Goal: Task Accomplishment & Management: Manage account settings

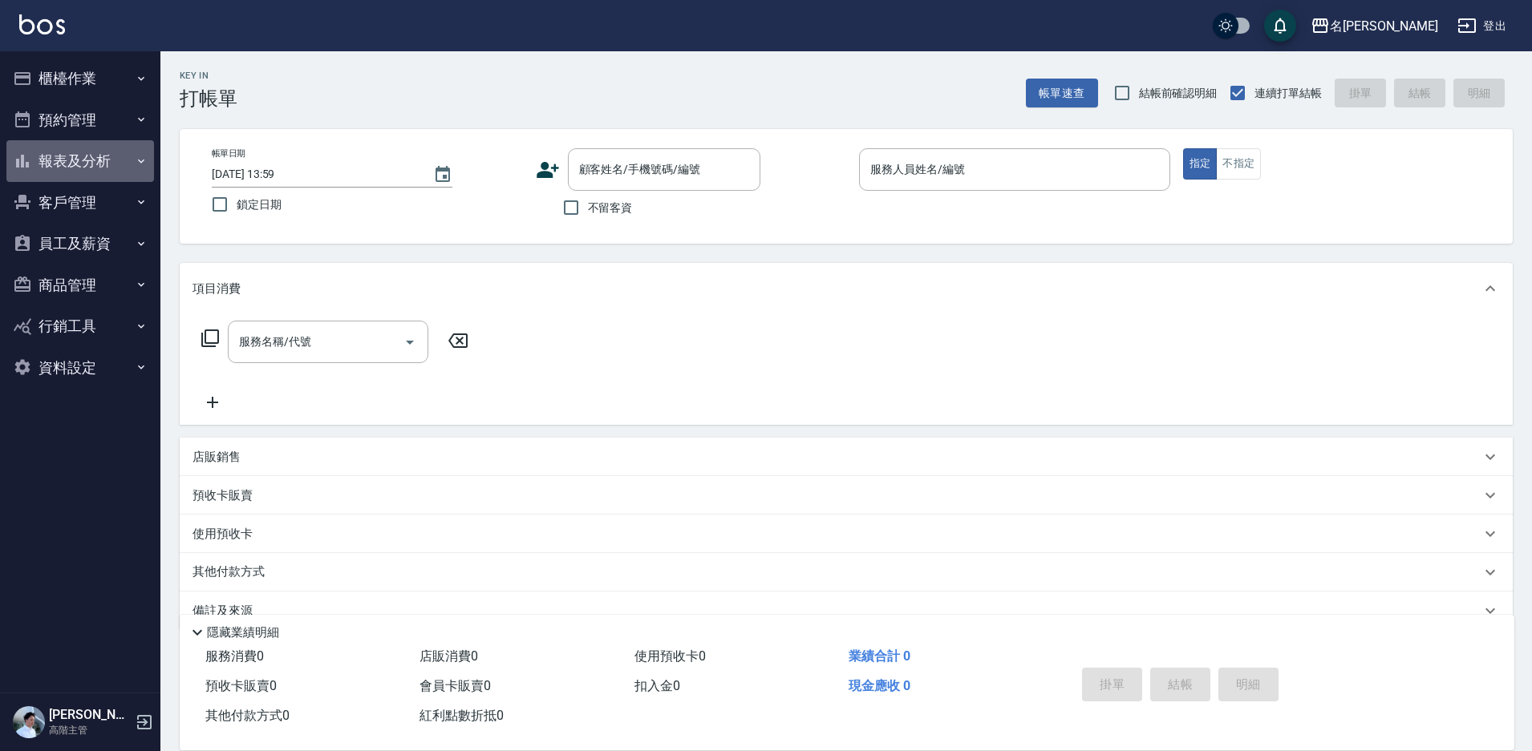
click at [87, 164] on button "報表及分析" at bounding box center [80, 161] width 148 height 42
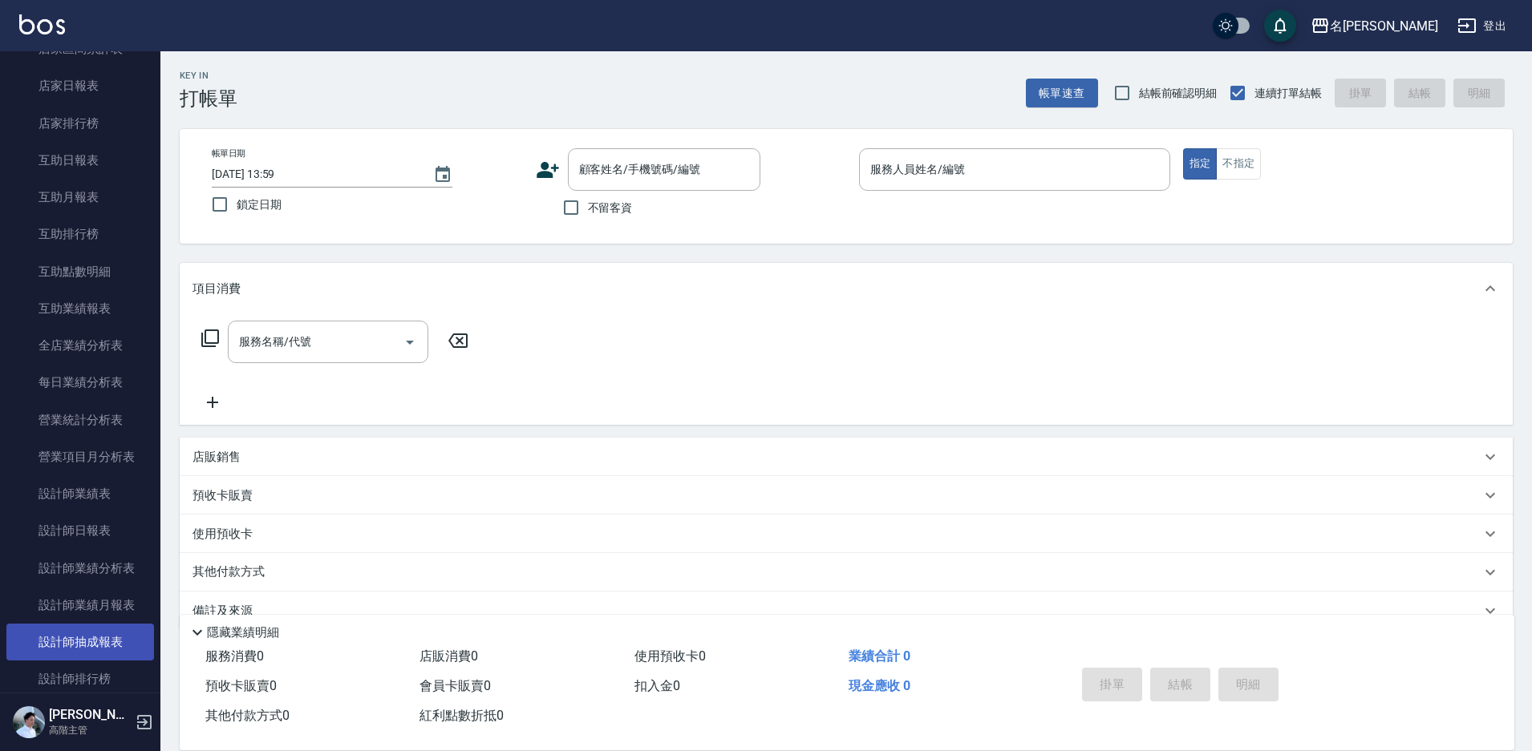
scroll to position [321, 0]
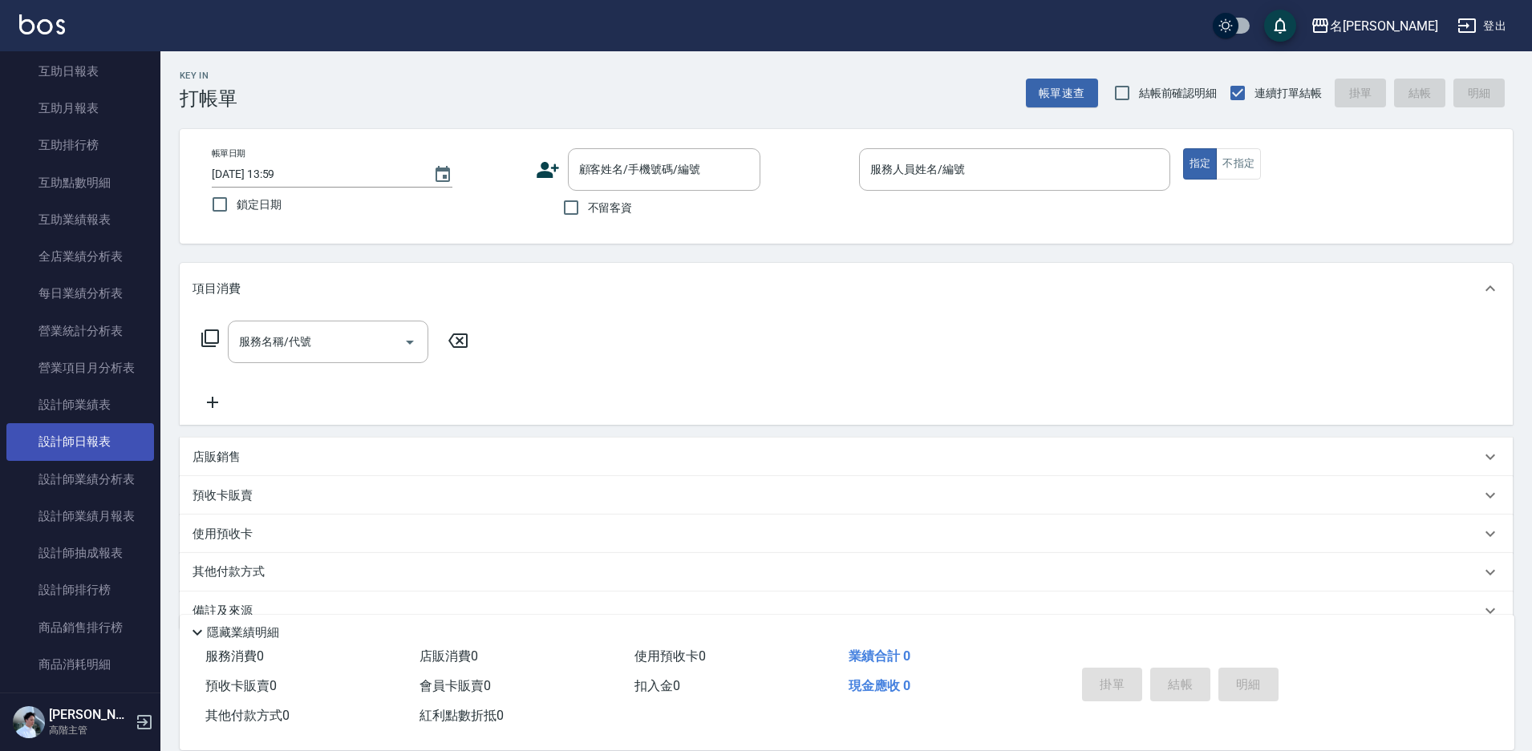
click at [98, 447] on link "設計師日報表" at bounding box center [80, 441] width 148 height 37
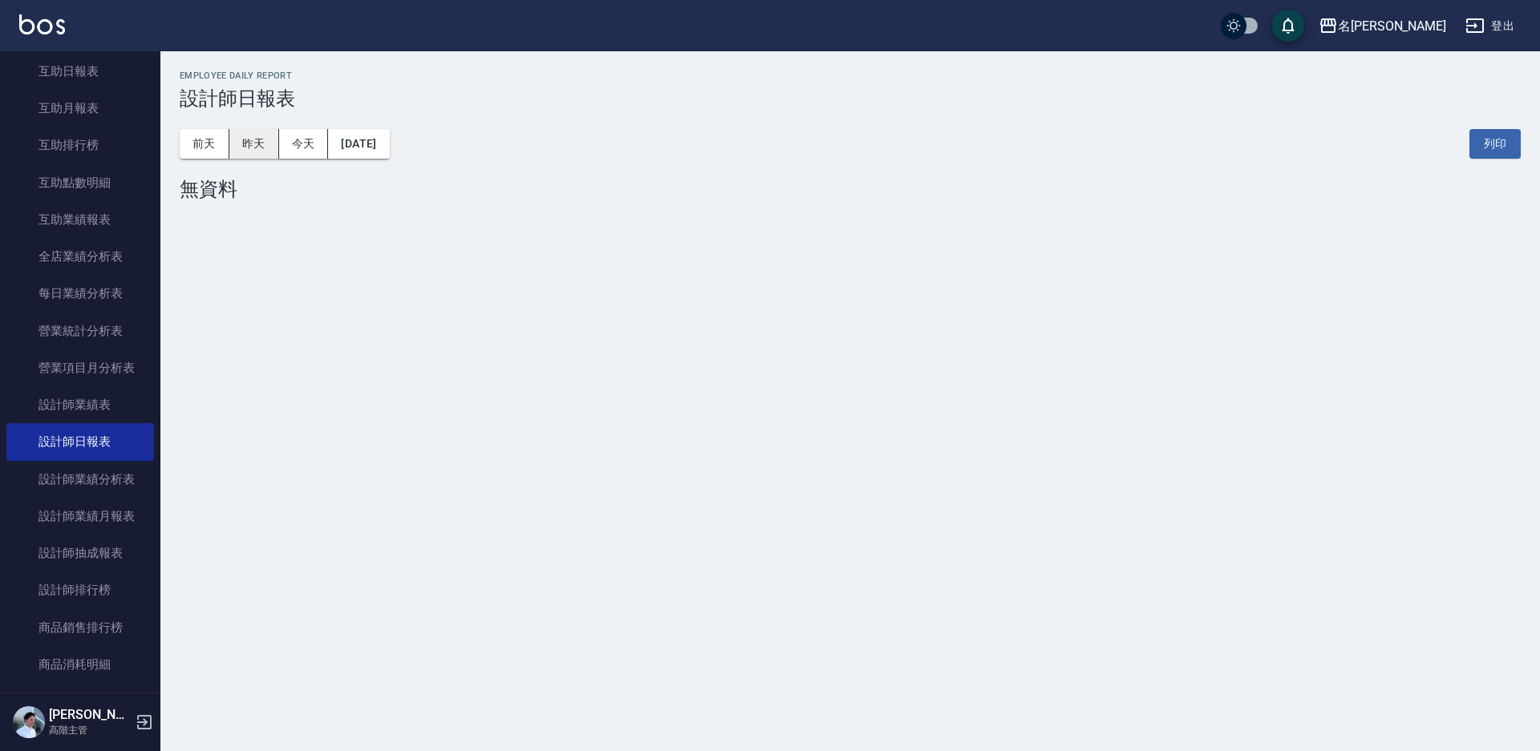
click at [242, 140] on button "昨天" at bounding box center [254, 144] width 50 height 30
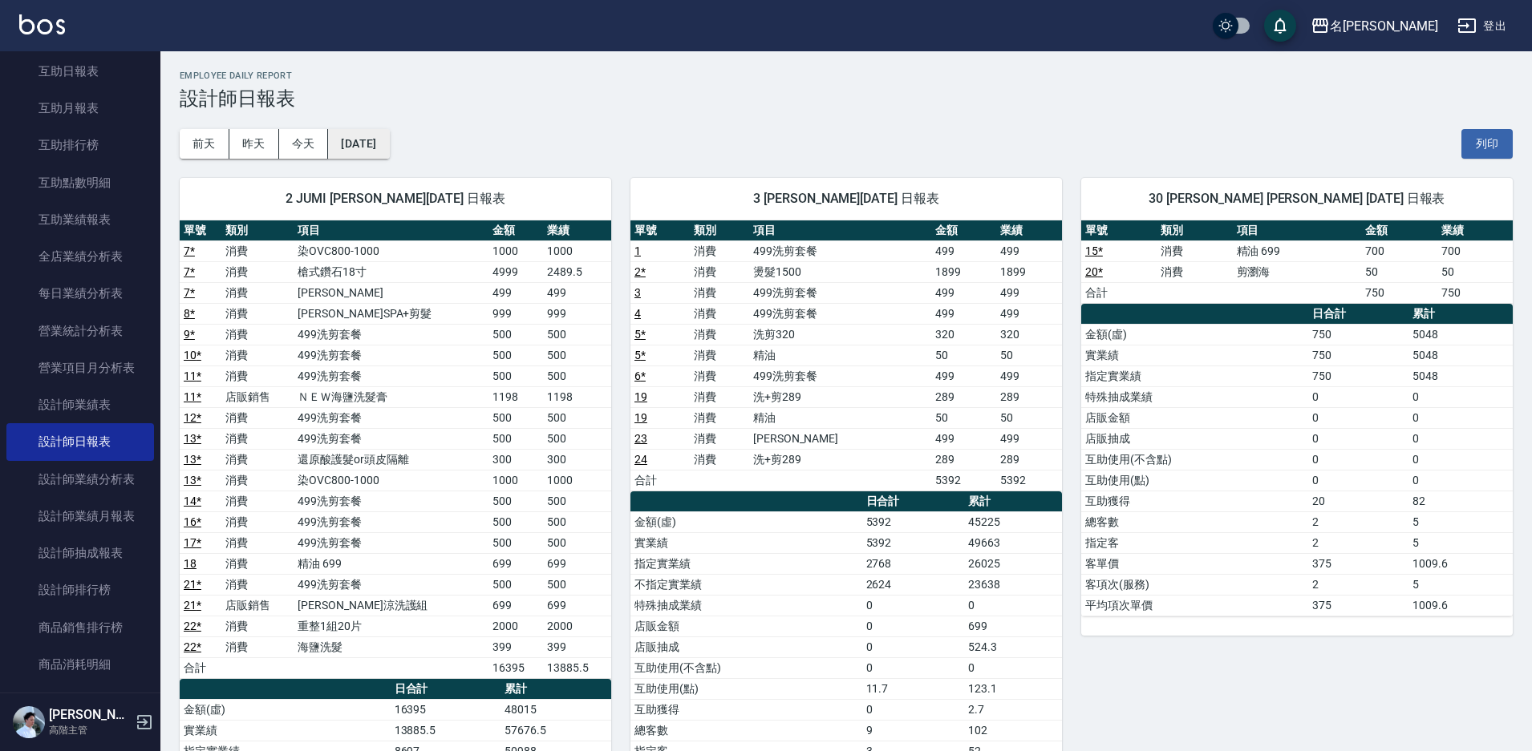
click at [389, 147] on button "2025/08/11" at bounding box center [358, 144] width 61 height 30
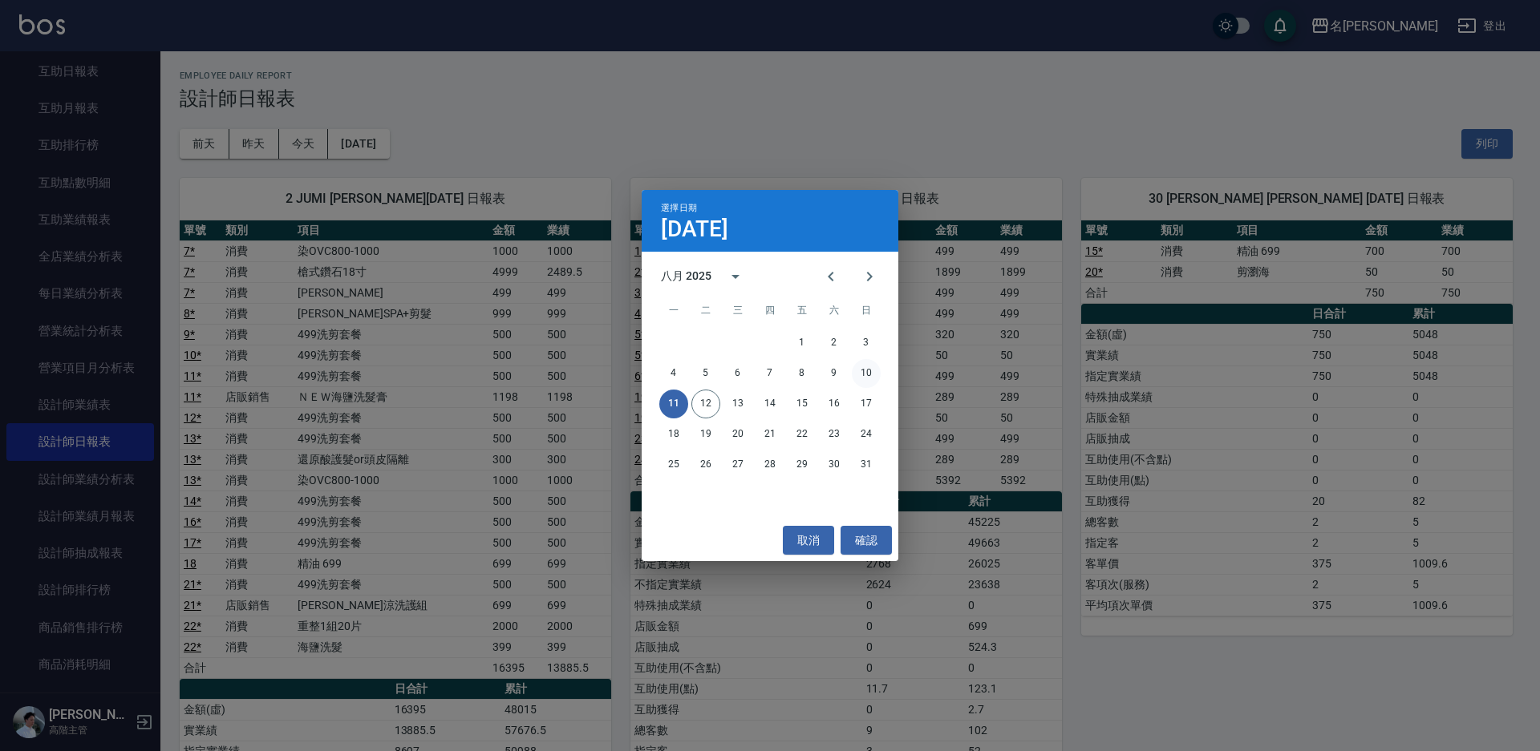
click at [856, 372] on button "10" at bounding box center [866, 373] width 29 height 29
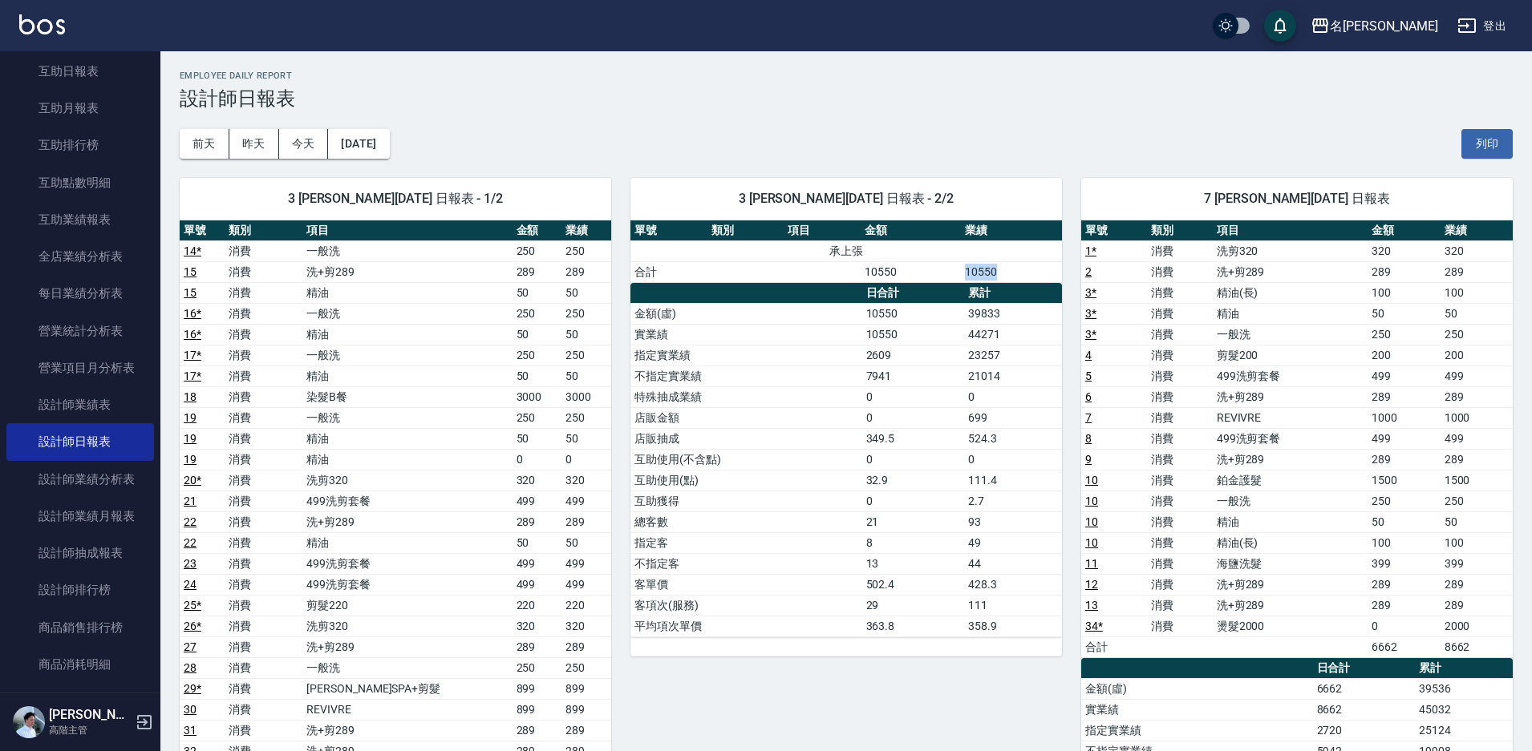
drag, startPoint x: 958, startPoint y: 266, endPoint x: 1010, endPoint y: 265, distance: 52.1
click at [1010, 265] on tr "合計 10550 10550" at bounding box center [845, 271] width 431 height 21
click at [928, 355] on td "2609" at bounding box center [913, 355] width 102 height 21
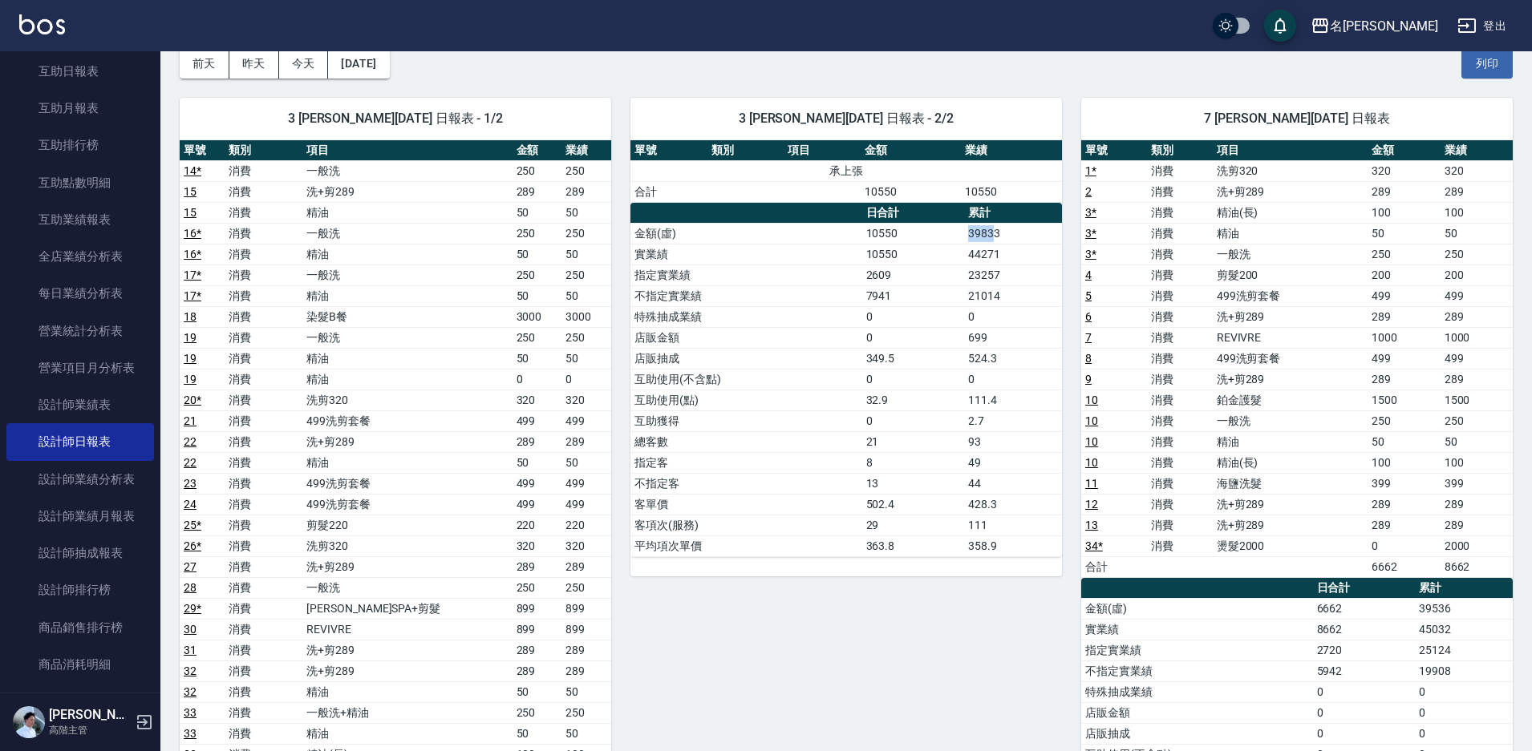
drag, startPoint x: 958, startPoint y: 233, endPoint x: 998, endPoint y: 231, distance: 39.4
click at [997, 231] on tr "金額(虛) 10550 39833" at bounding box center [845, 233] width 431 height 21
click at [969, 357] on td "524.3" at bounding box center [1013, 358] width 98 height 21
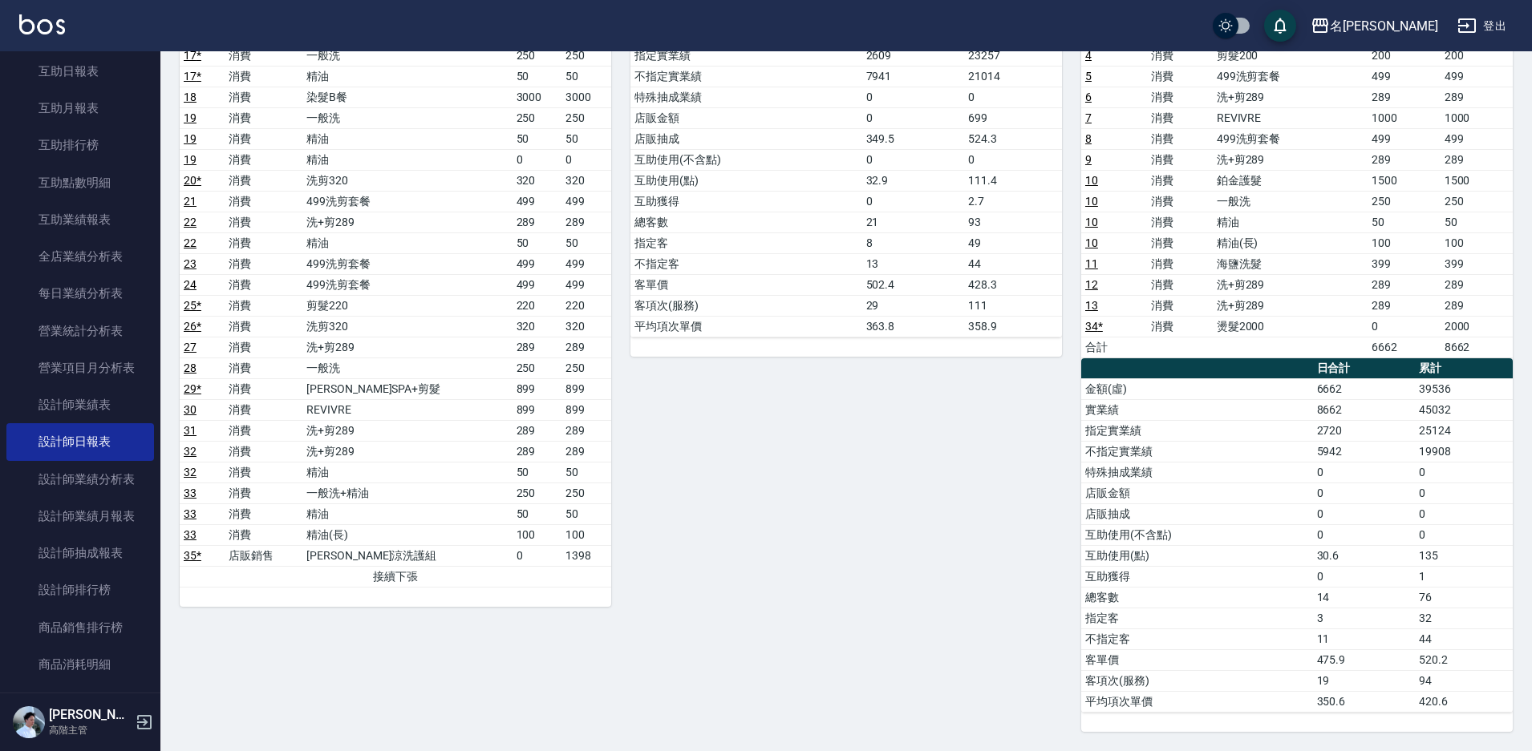
scroll to position [0, 0]
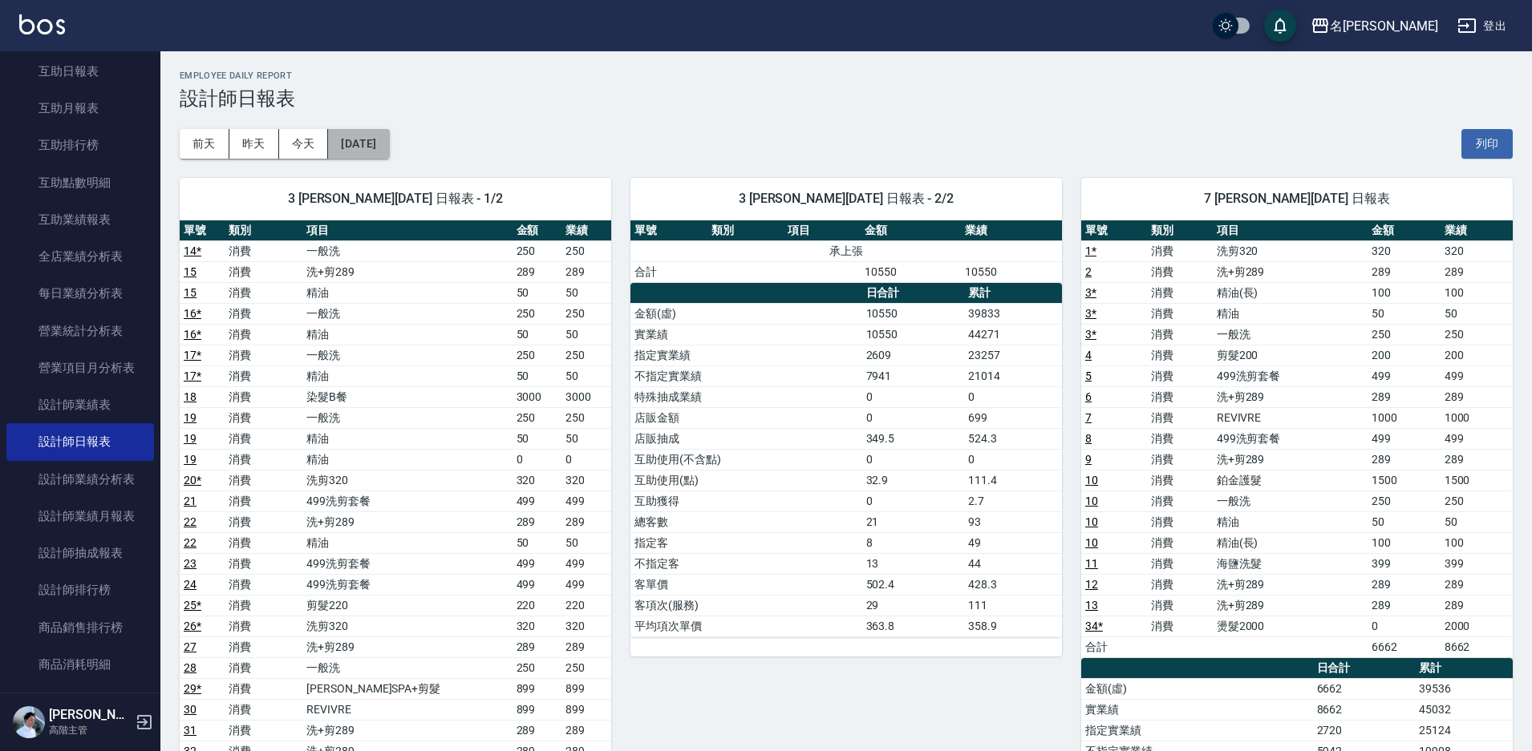
click at [389, 155] on button "2025/08/10" at bounding box center [358, 144] width 61 height 30
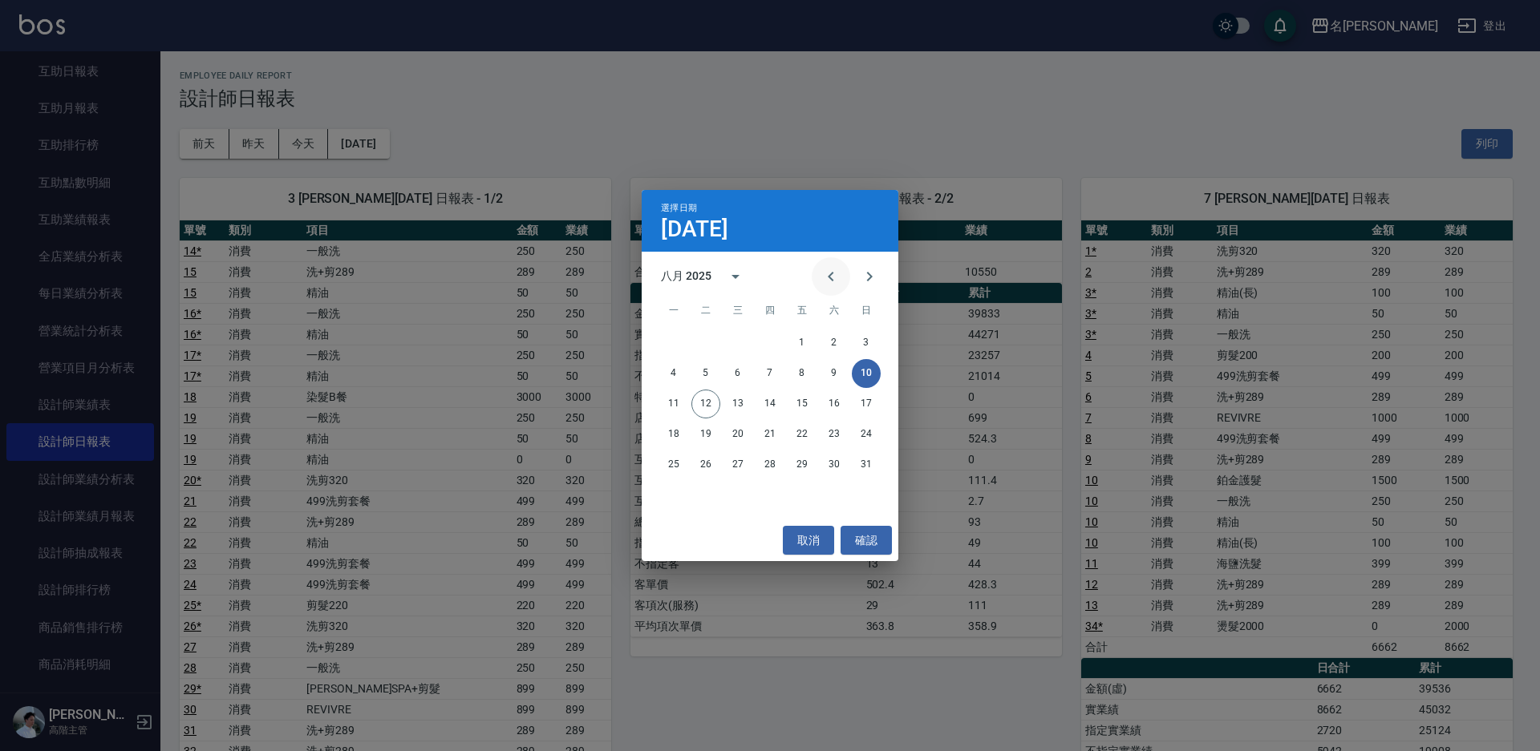
click at [830, 283] on icon "Previous month" at bounding box center [830, 276] width 19 height 19
click at [770, 468] on button "31" at bounding box center [769, 465] width 29 height 29
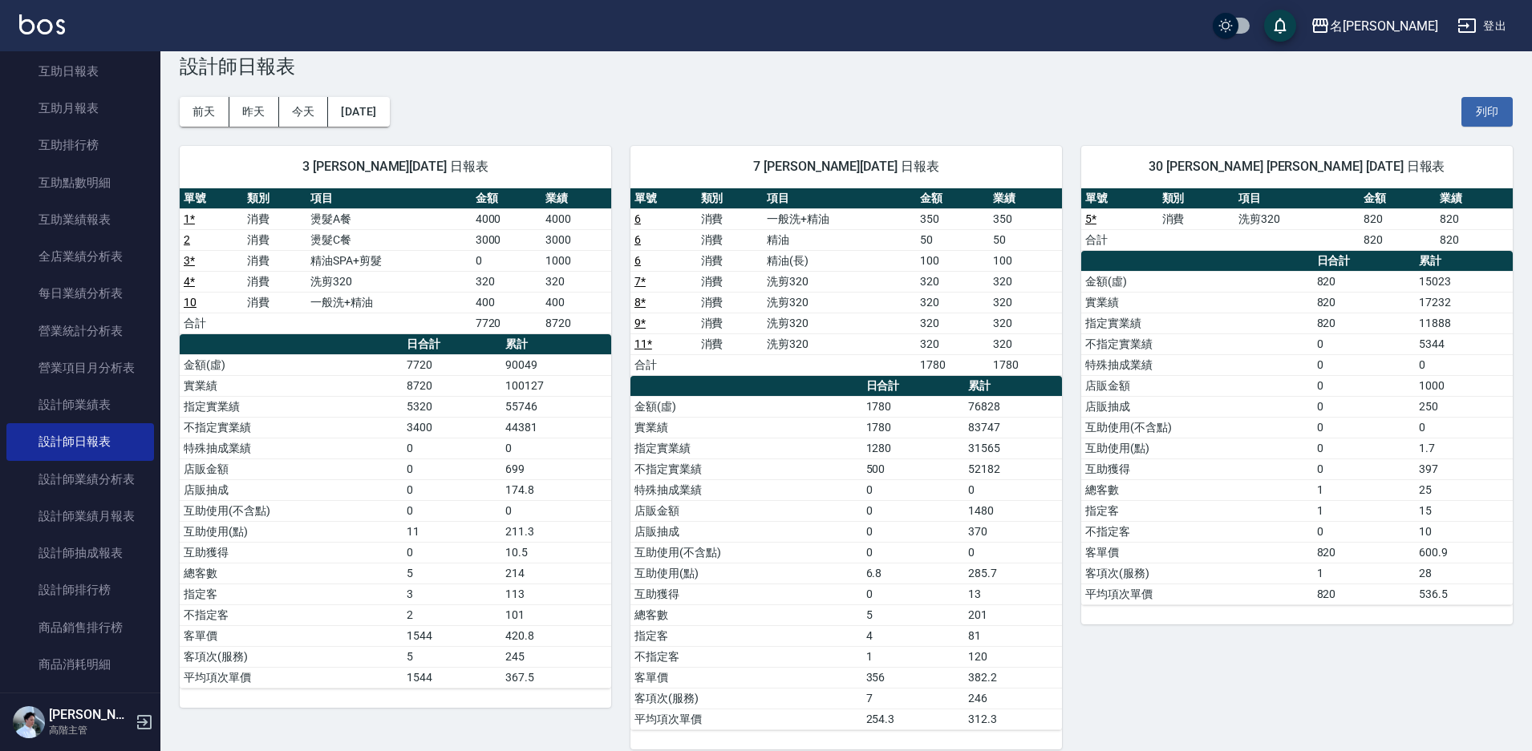
scroll to position [50, 0]
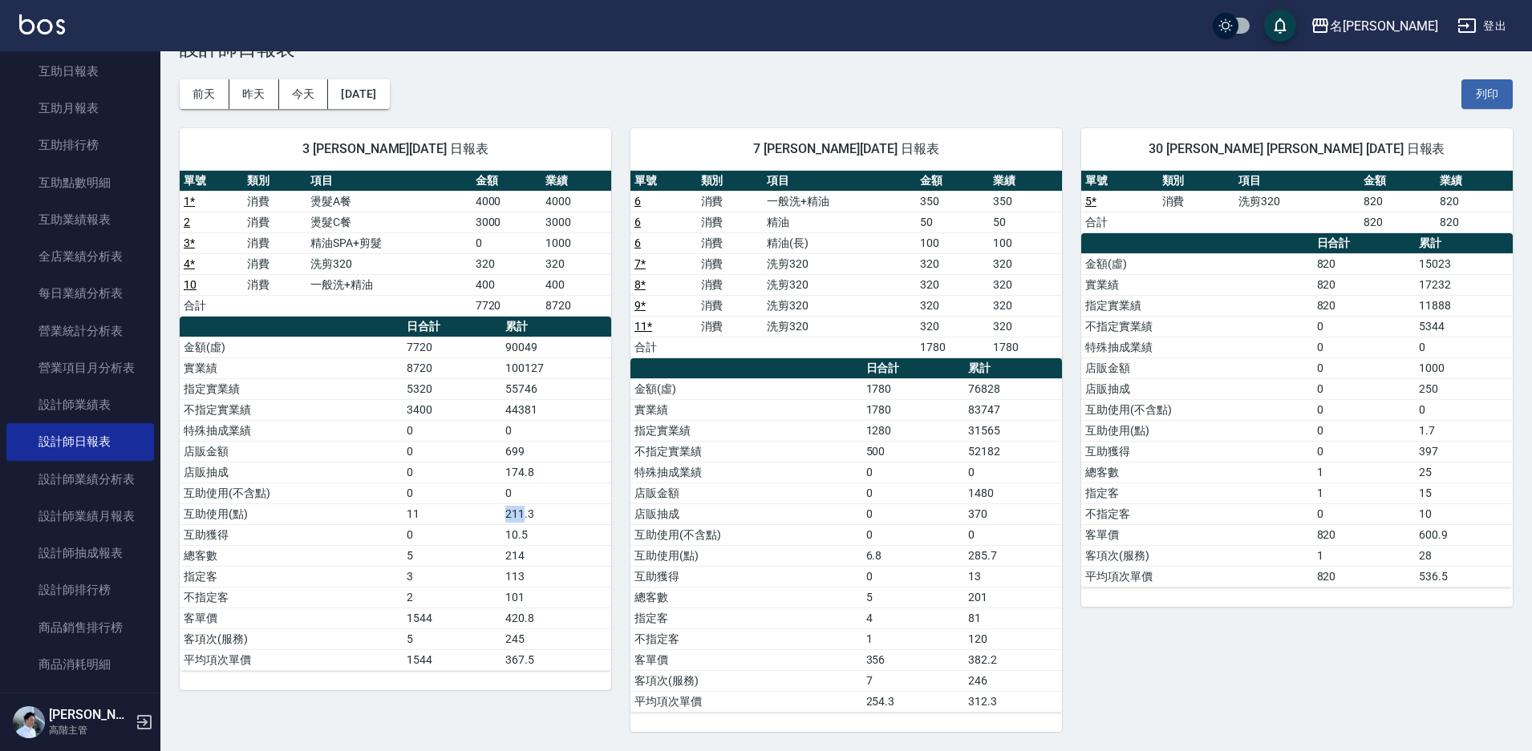
drag, startPoint x: 467, startPoint y: 513, endPoint x: 532, endPoint y: 515, distance: 64.2
click at [524, 513] on tr "互助使用(點) 11 211.3" at bounding box center [395, 514] width 431 height 21
click at [589, 520] on td "211.3" at bounding box center [556, 514] width 110 height 21
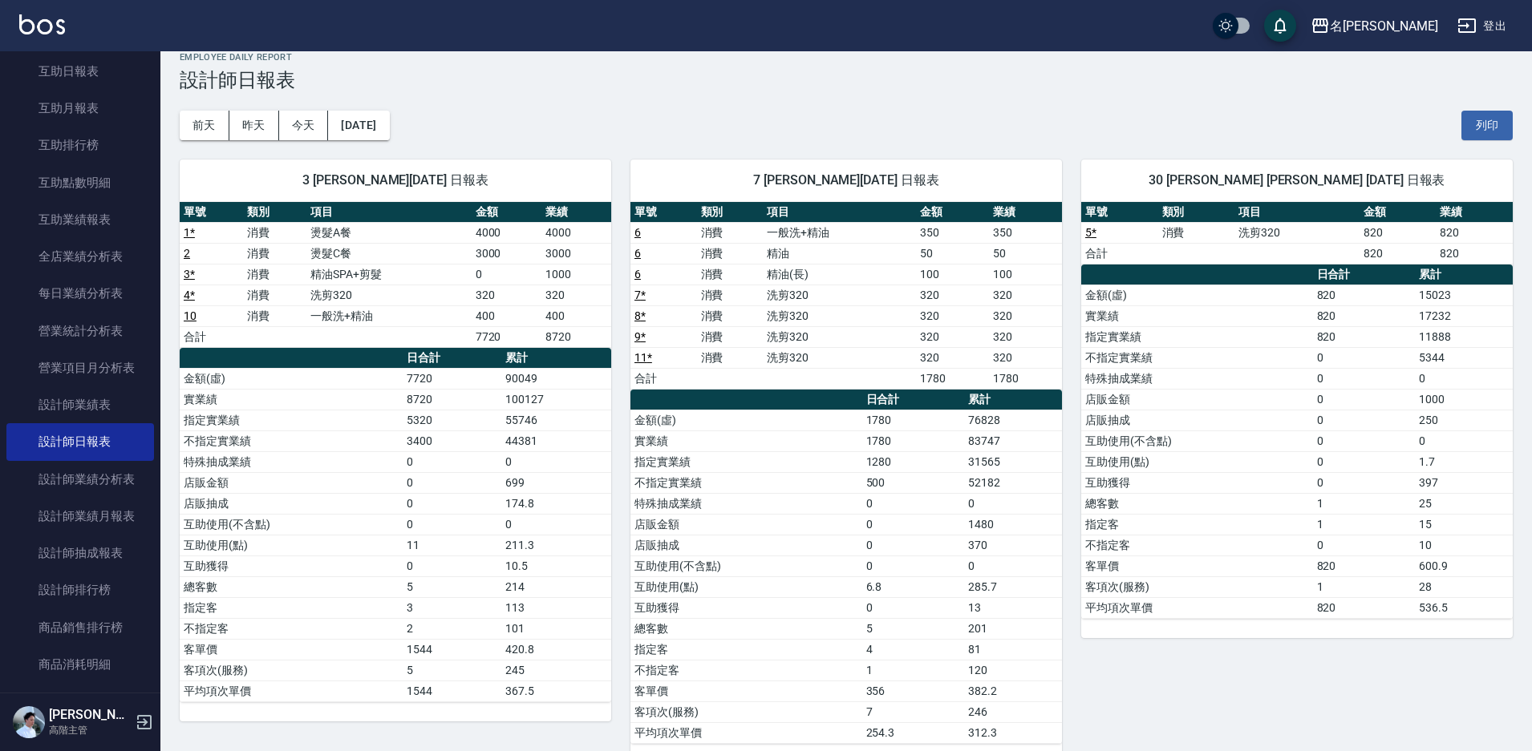
scroll to position [0, 0]
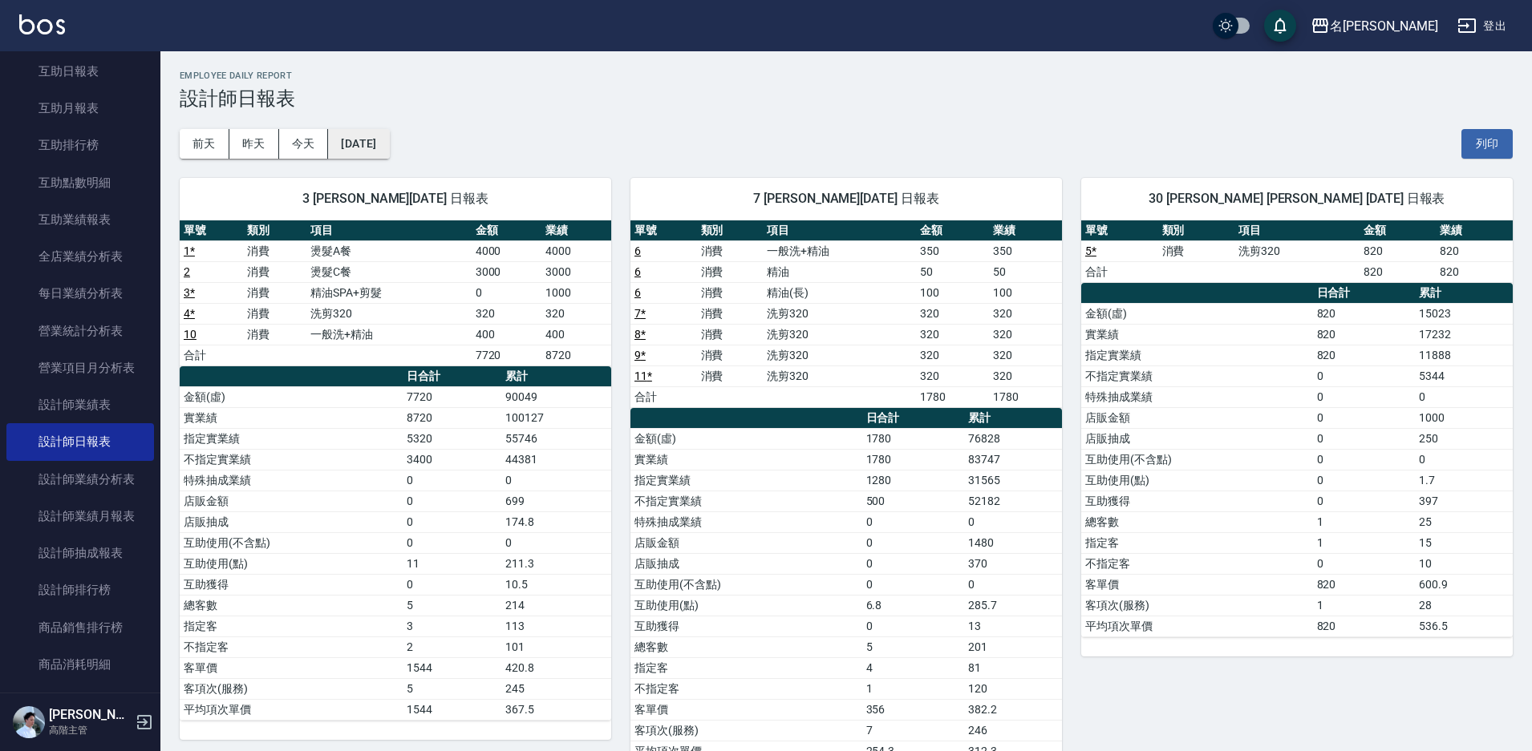
click at [387, 143] on button "2025/07/31" at bounding box center [358, 144] width 61 height 30
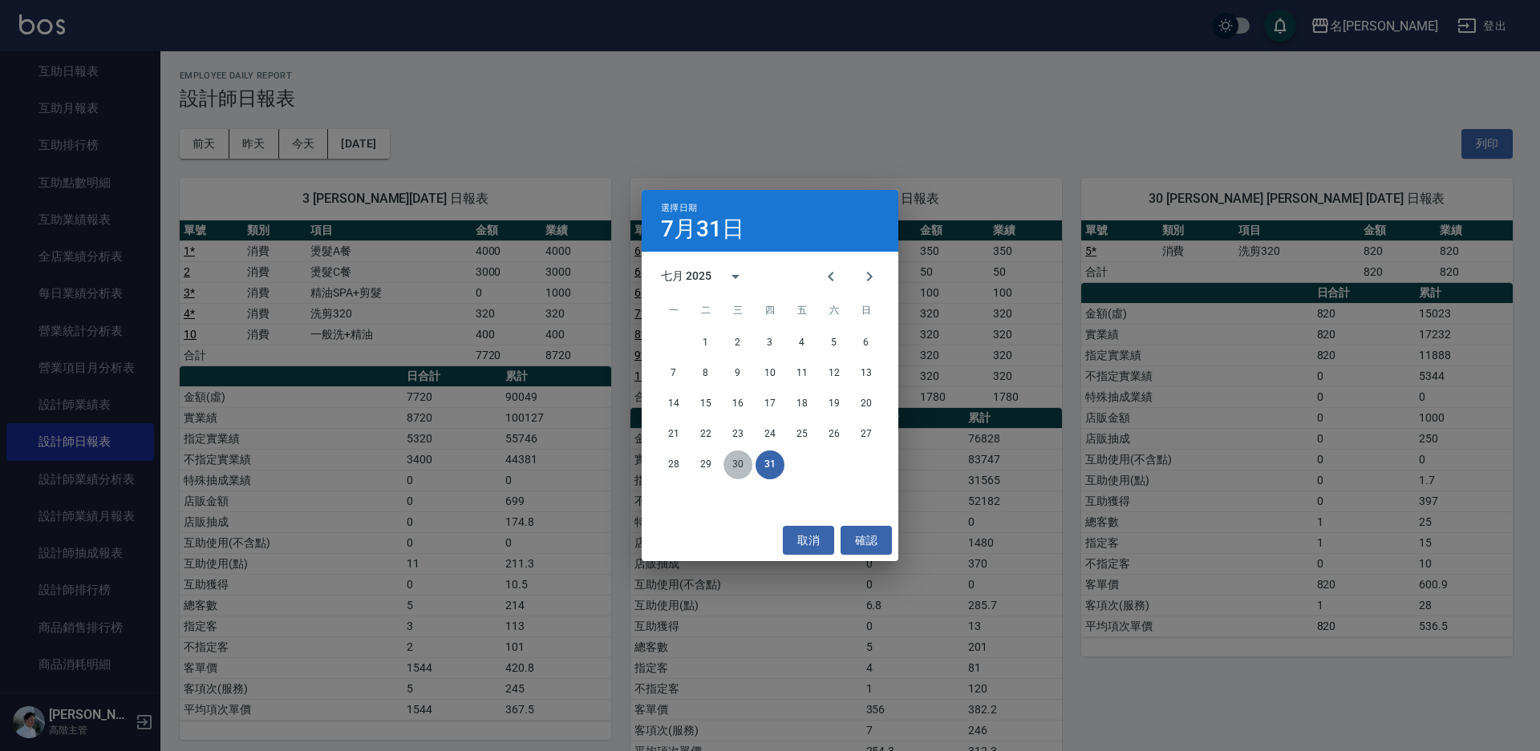
click at [732, 460] on button "30" at bounding box center [737, 465] width 29 height 29
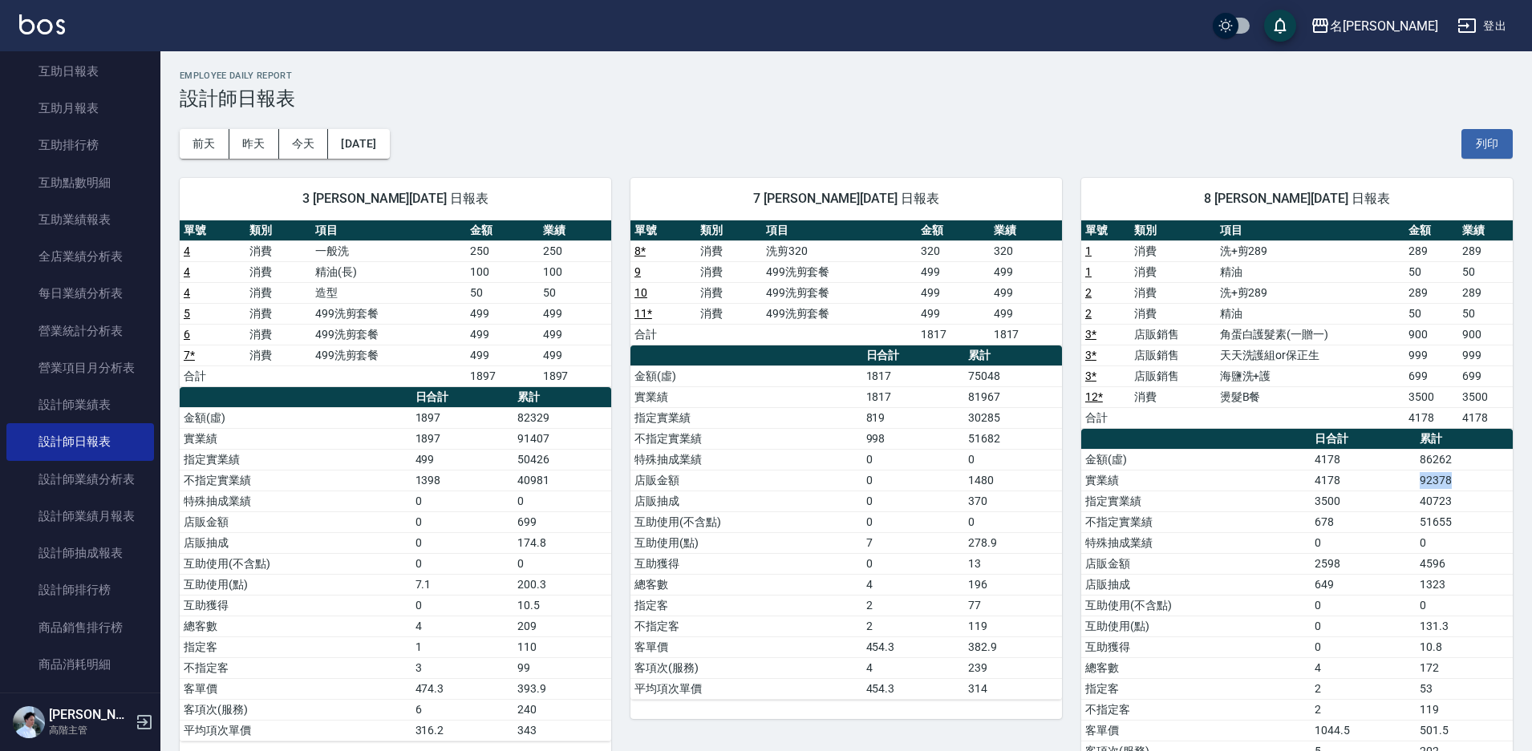
drag, startPoint x: 1427, startPoint y: 478, endPoint x: 1471, endPoint y: 474, distance: 43.5
click at [1471, 474] on tr "實業績 4178 92378" at bounding box center [1296, 480] width 431 height 21
click at [1468, 487] on td "92378" at bounding box center [1463, 480] width 97 height 21
click at [389, 144] on button "2025/07/30" at bounding box center [358, 144] width 61 height 30
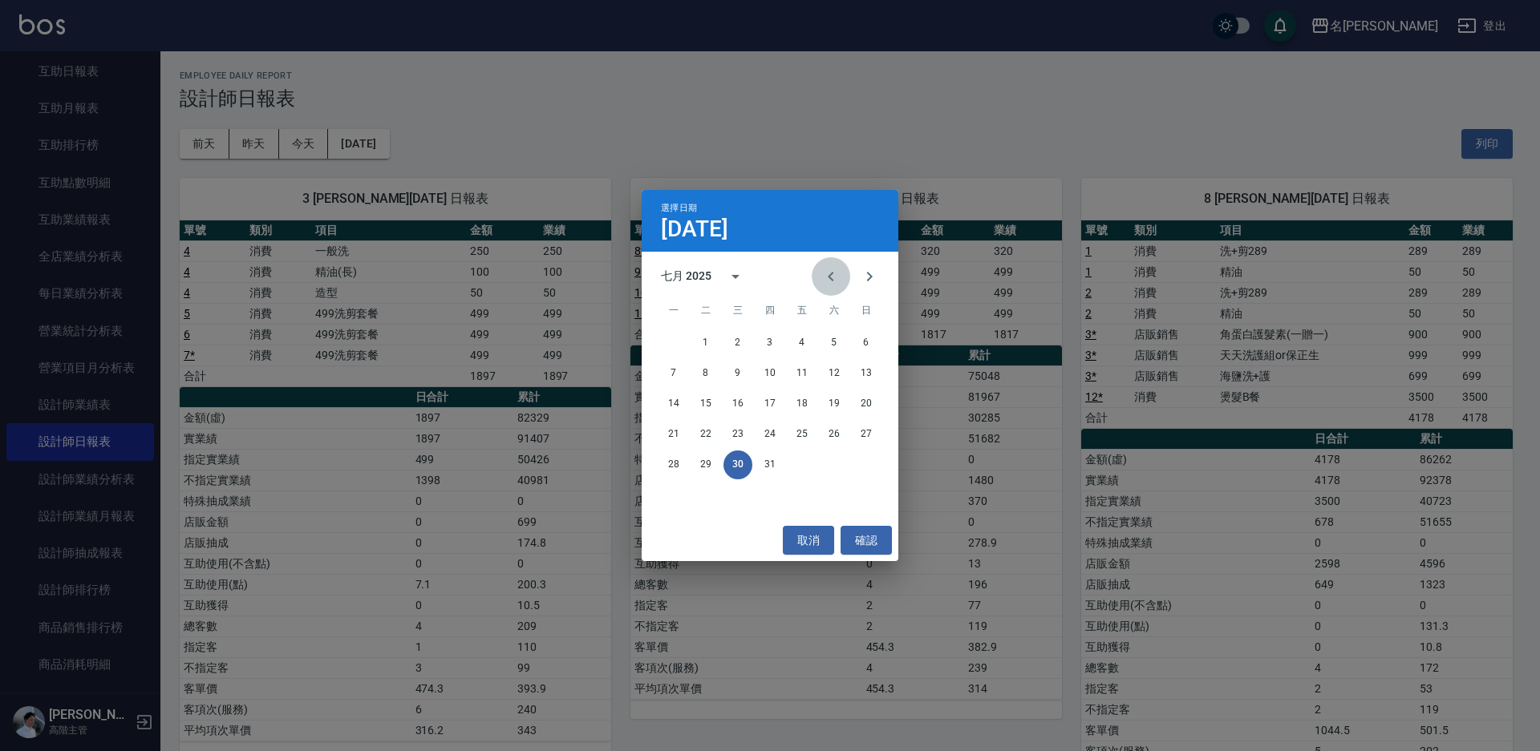
click at [828, 277] on icon "Previous month" at bounding box center [830, 276] width 19 height 19
click at [671, 492] on button "30" at bounding box center [673, 495] width 29 height 29
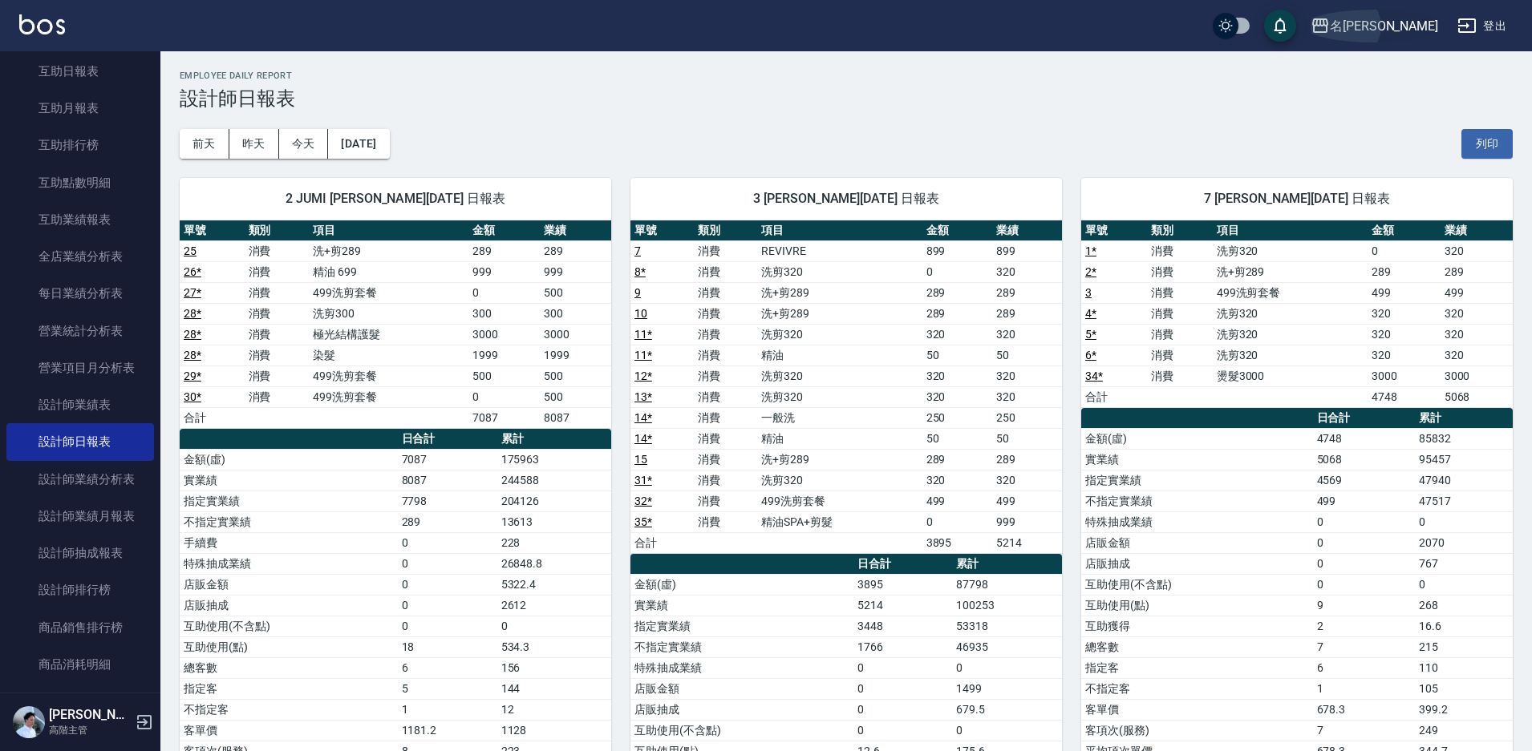
click at [1421, 26] on div "名留霧峰" at bounding box center [1384, 26] width 108 height 20
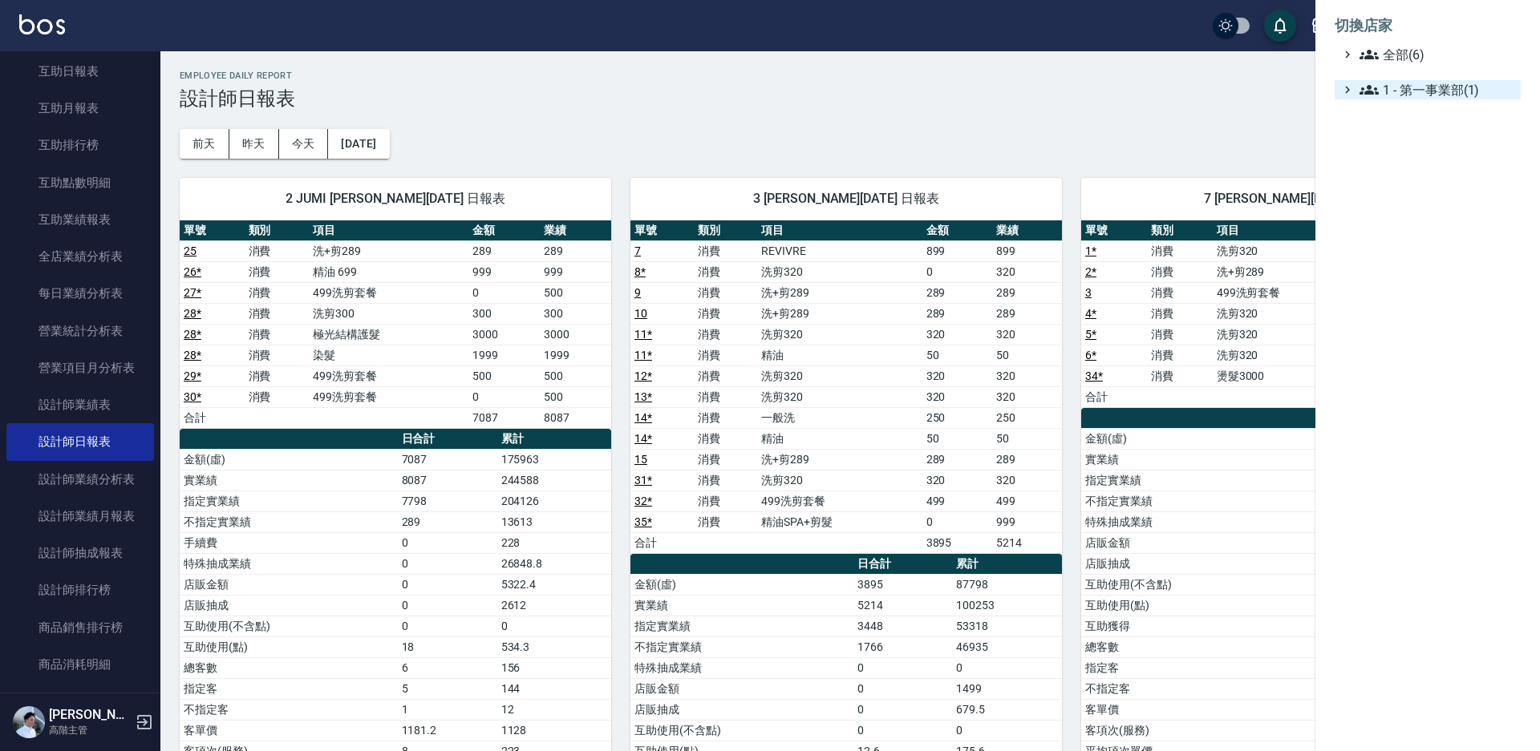
click at [1398, 91] on span "1 - 第一事業部(1)" at bounding box center [1436, 89] width 155 height 19
click at [1405, 105] on span "1.04 - 陳敬羽(6)" at bounding box center [1444, 108] width 139 height 19
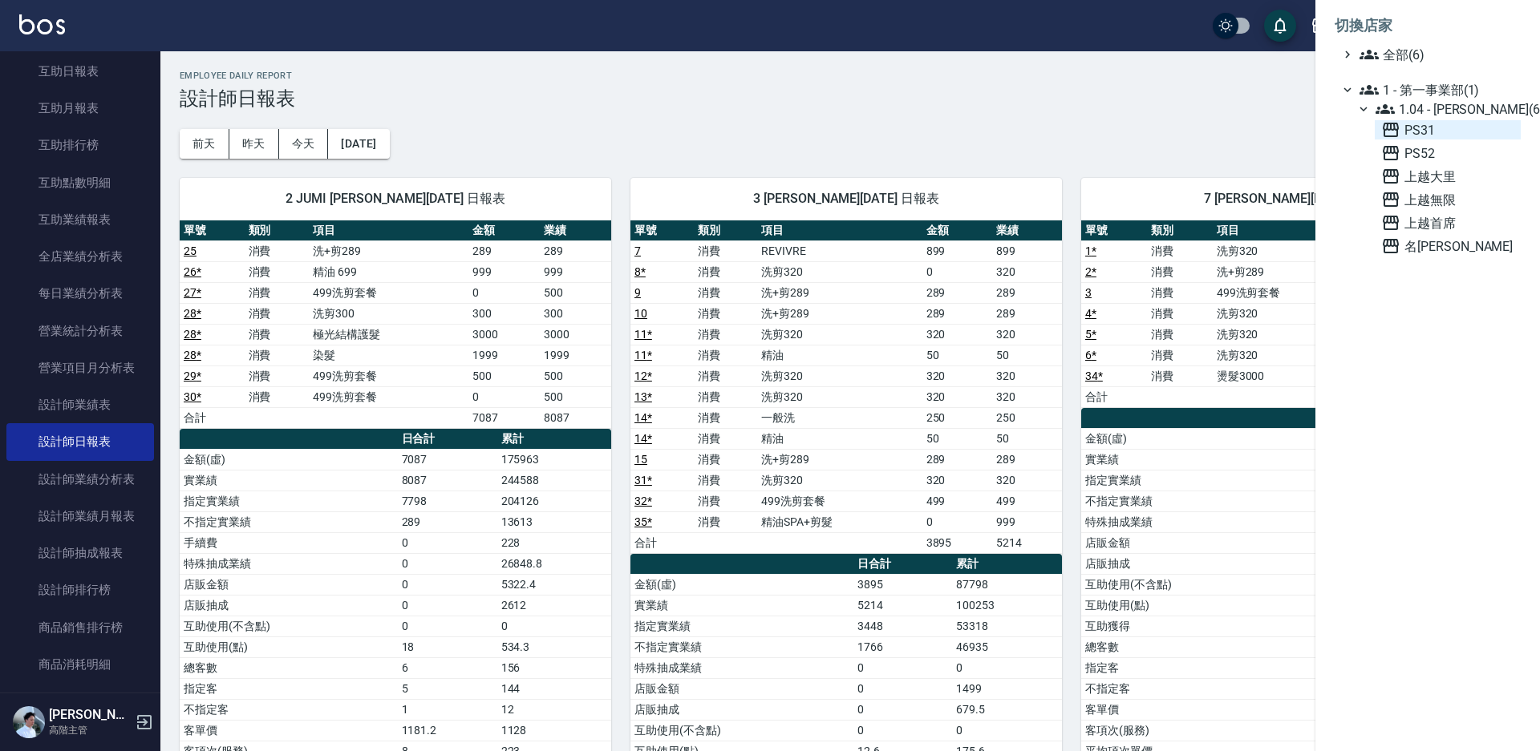
click at [1414, 132] on span "PS31" at bounding box center [1447, 129] width 133 height 19
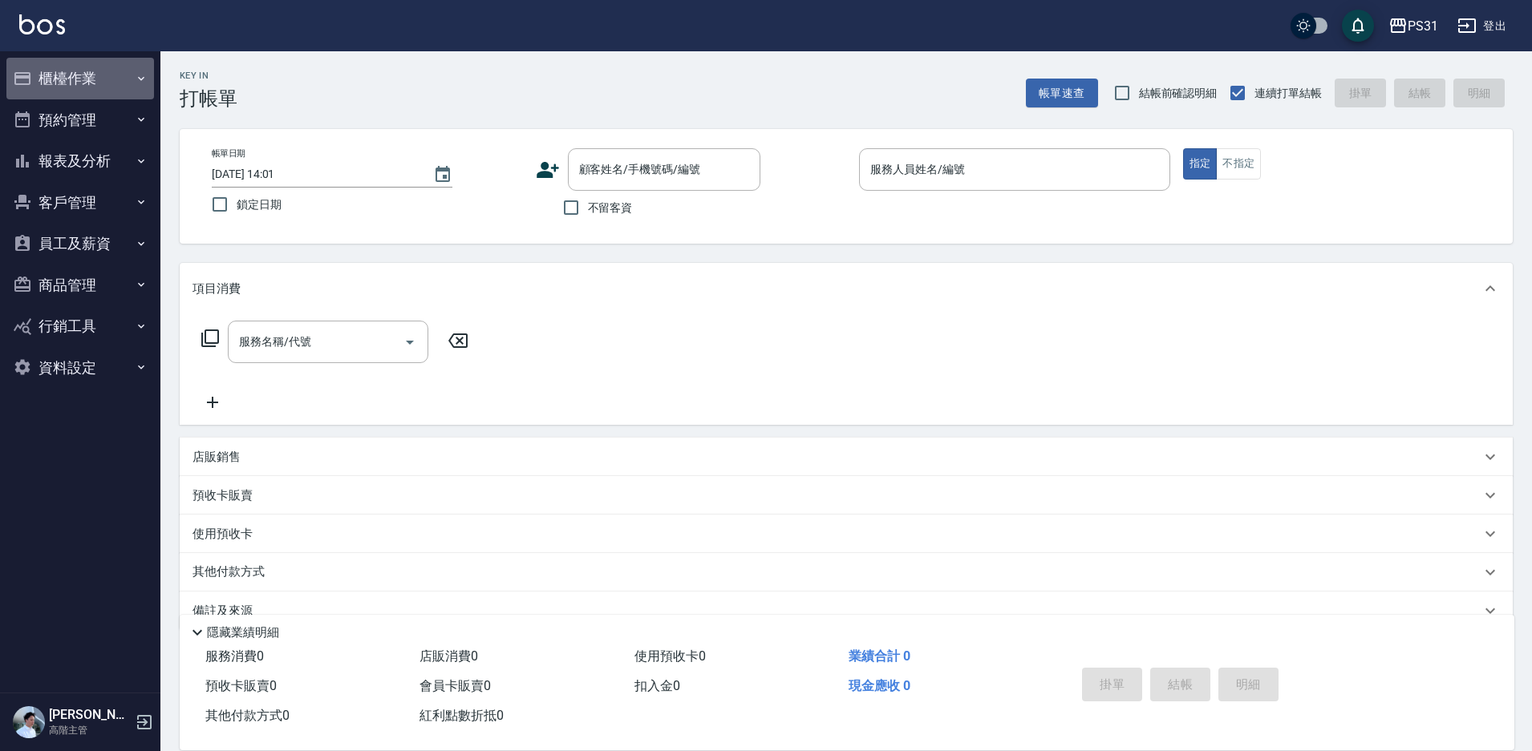
click at [78, 71] on button "櫃檯作業" at bounding box center [80, 79] width 148 height 42
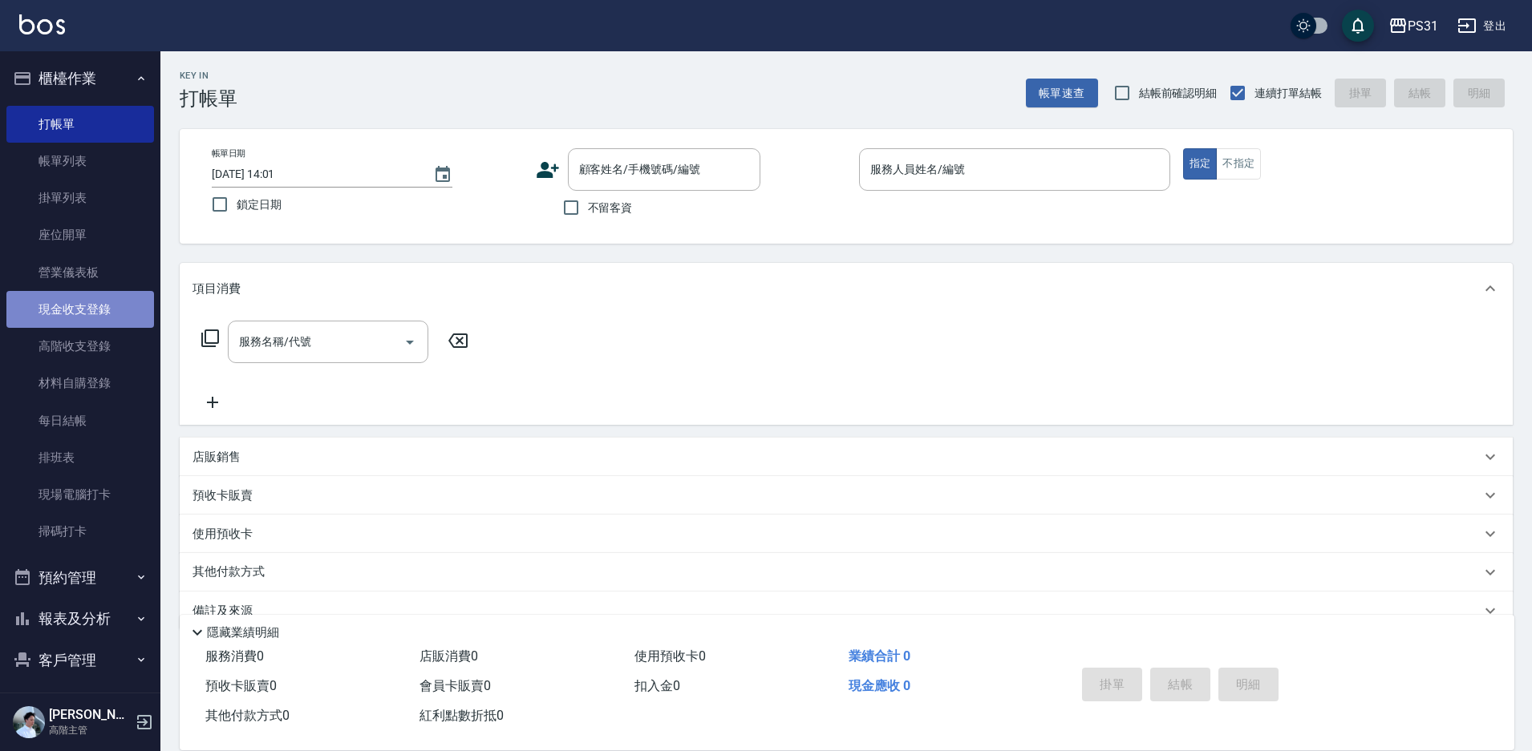
click at [93, 305] on link "現金收支登錄" at bounding box center [80, 309] width 148 height 37
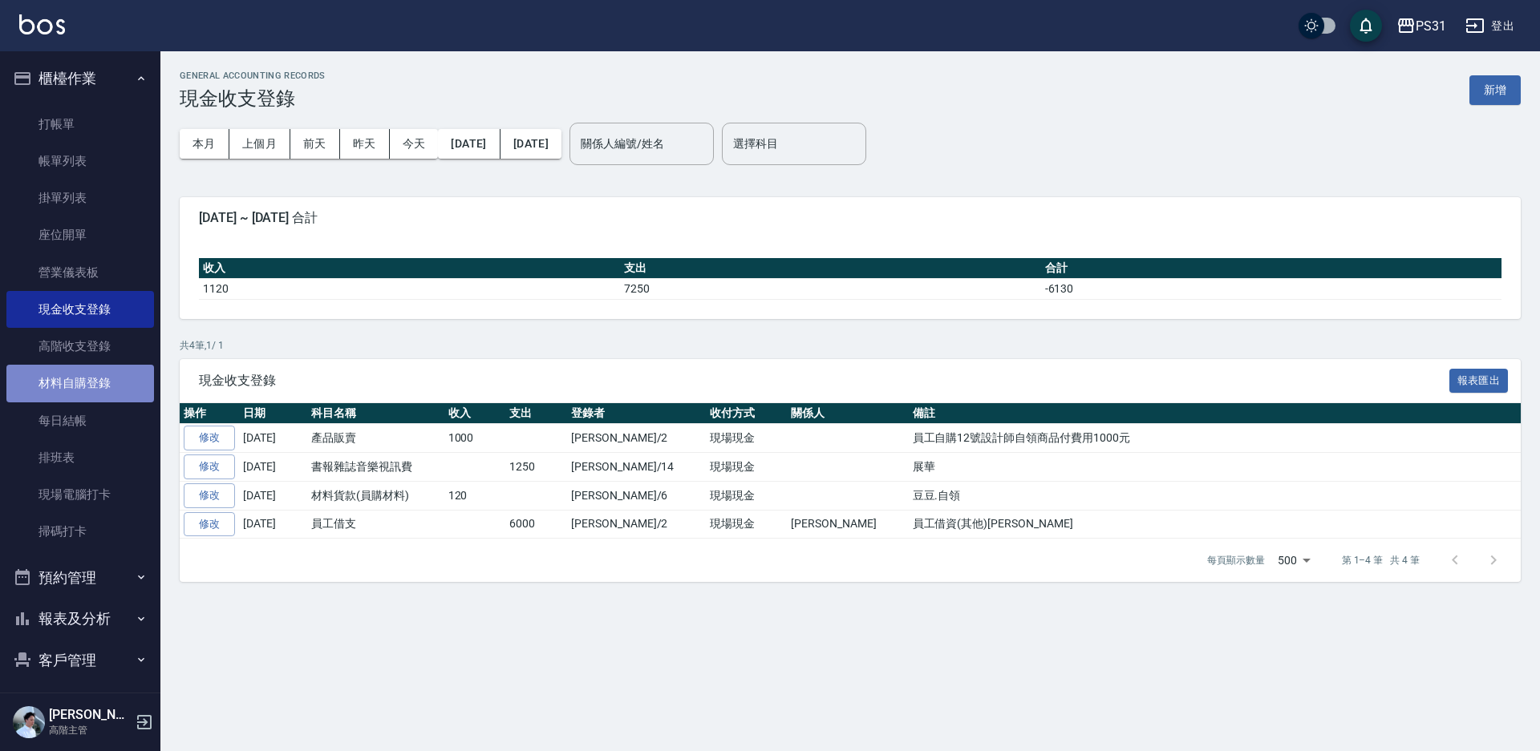
click at [91, 380] on link "材料自購登錄" at bounding box center [80, 383] width 148 height 37
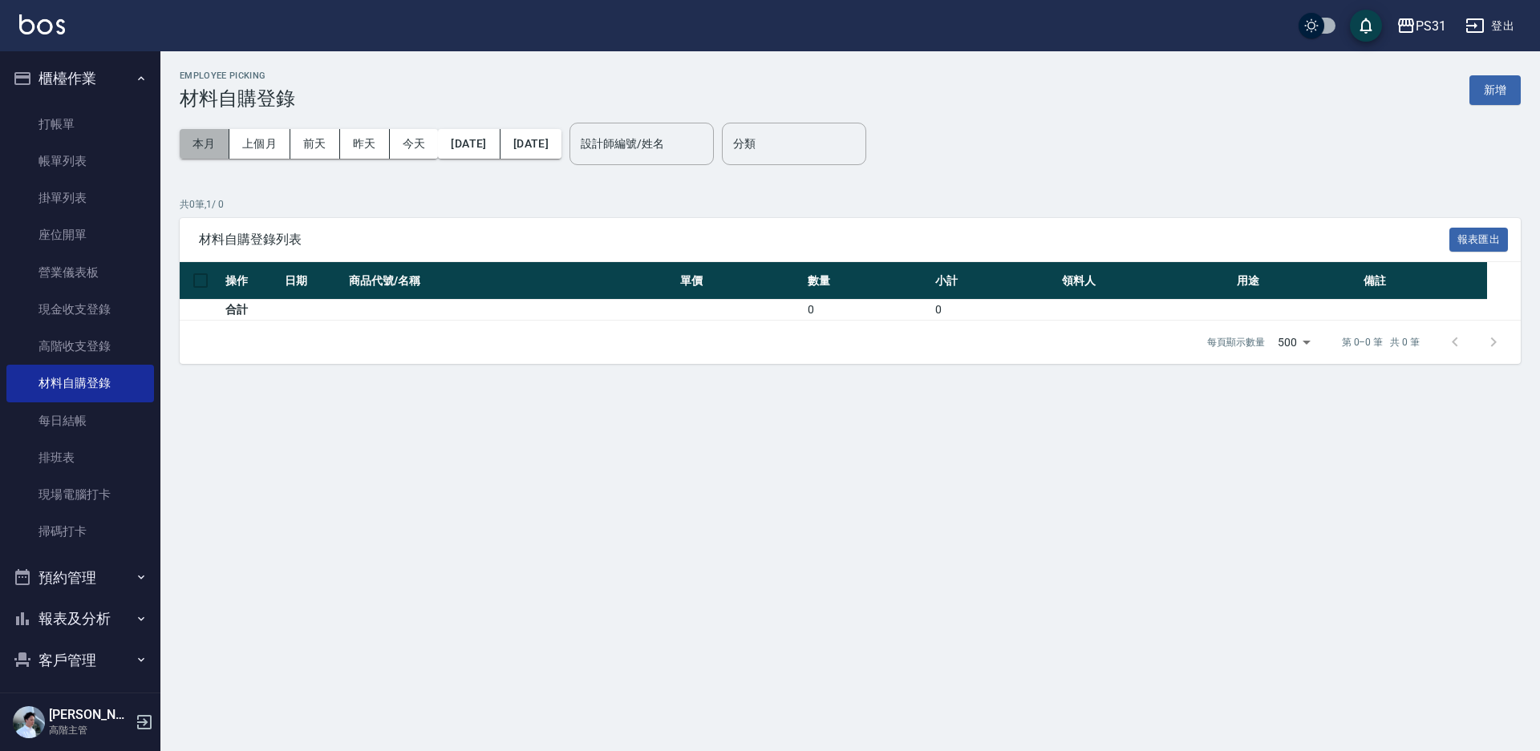
click at [210, 148] on button "本月" at bounding box center [205, 144] width 50 height 30
click at [100, 298] on link "現金收支登錄" at bounding box center [80, 309] width 148 height 37
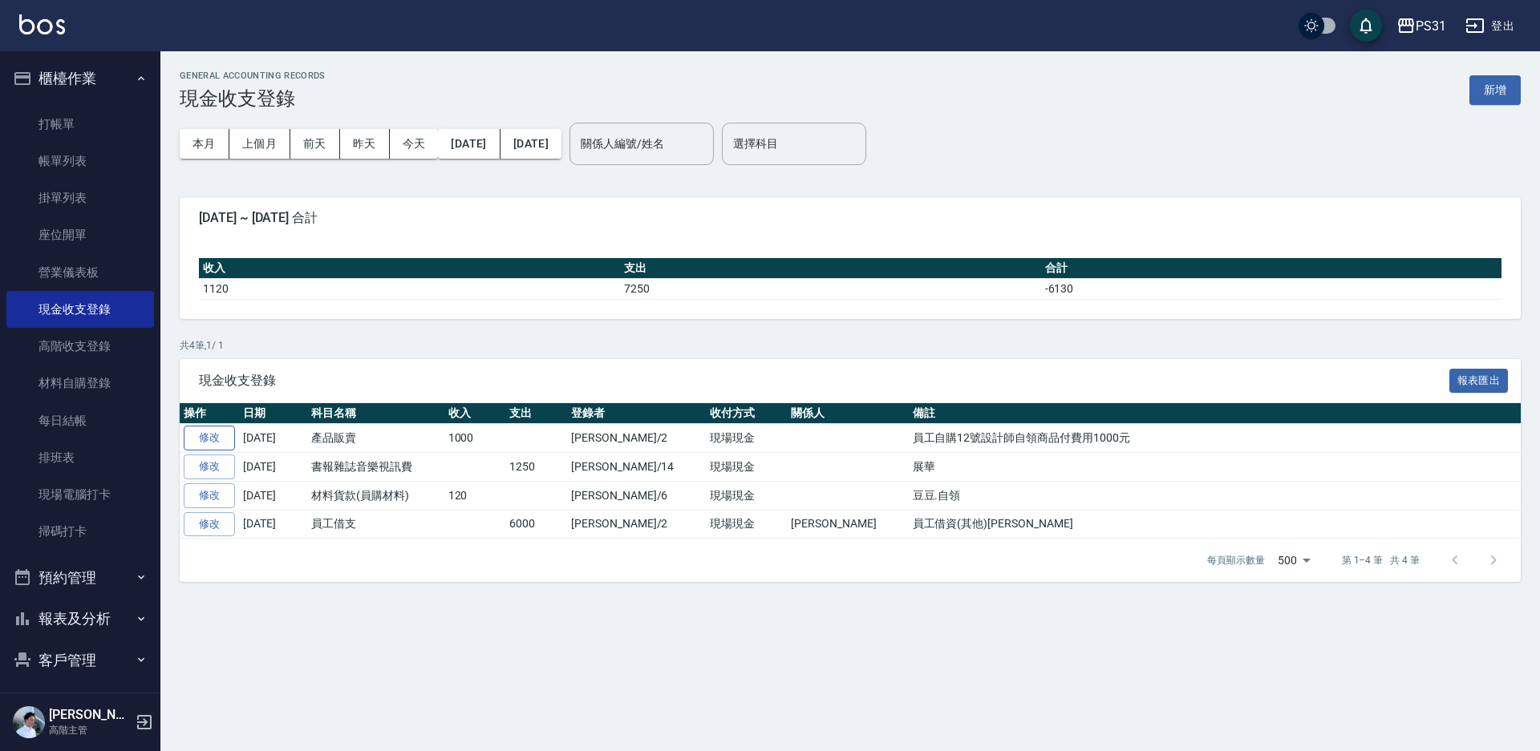
click at [205, 429] on link "修改" at bounding box center [209, 438] width 51 height 25
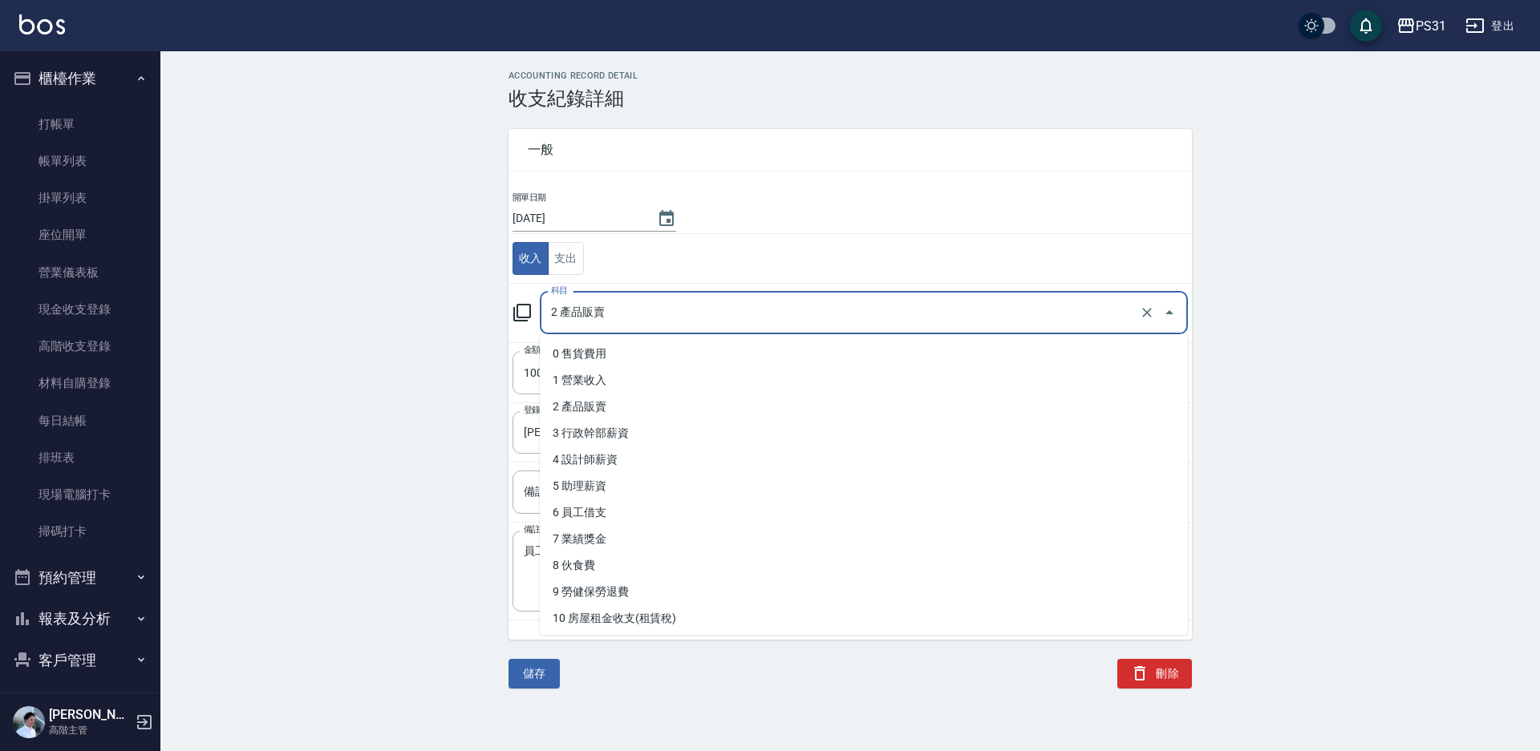
click at [646, 310] on input "2 產品販賣" at bounding box center [841, 313] width 589 height 28
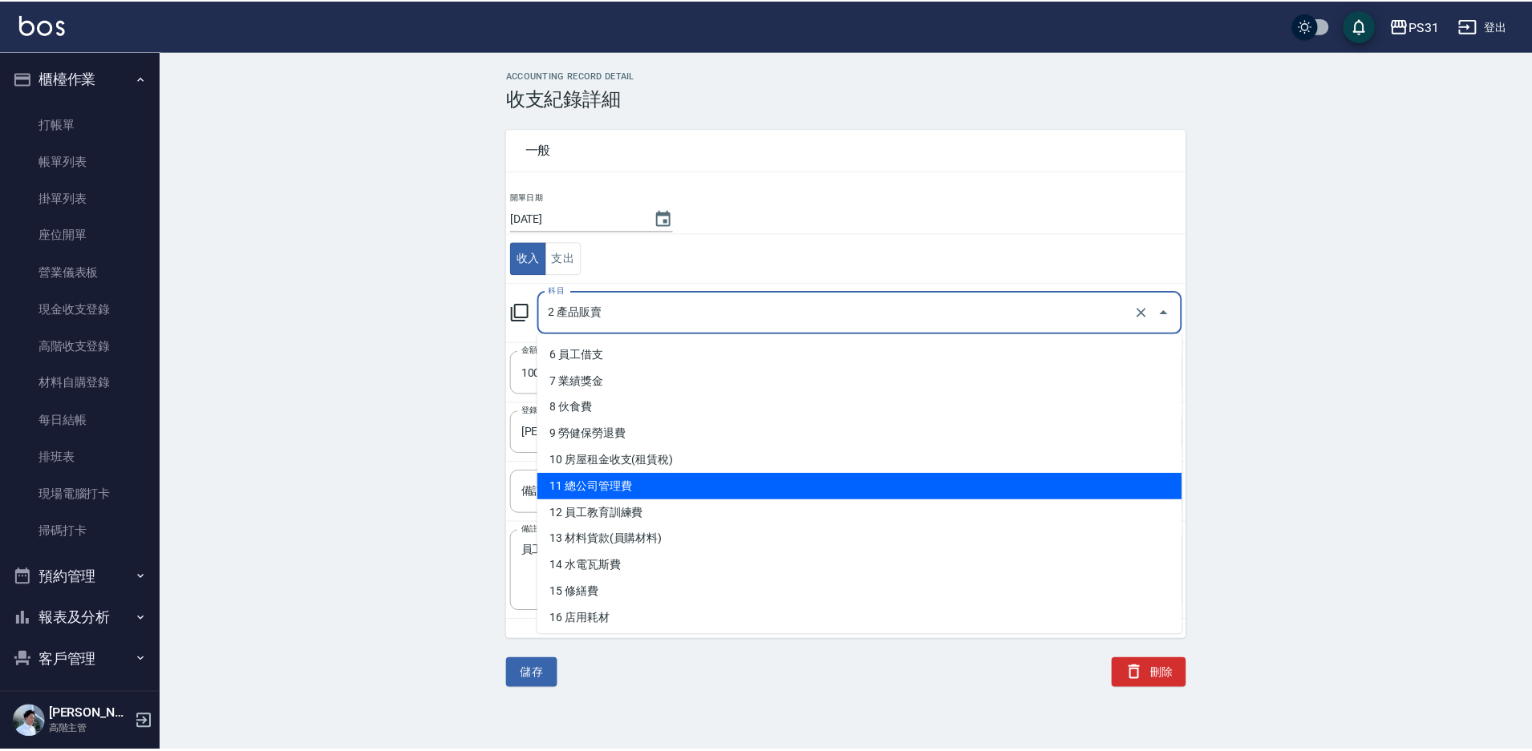
scroll to position [241, 0]
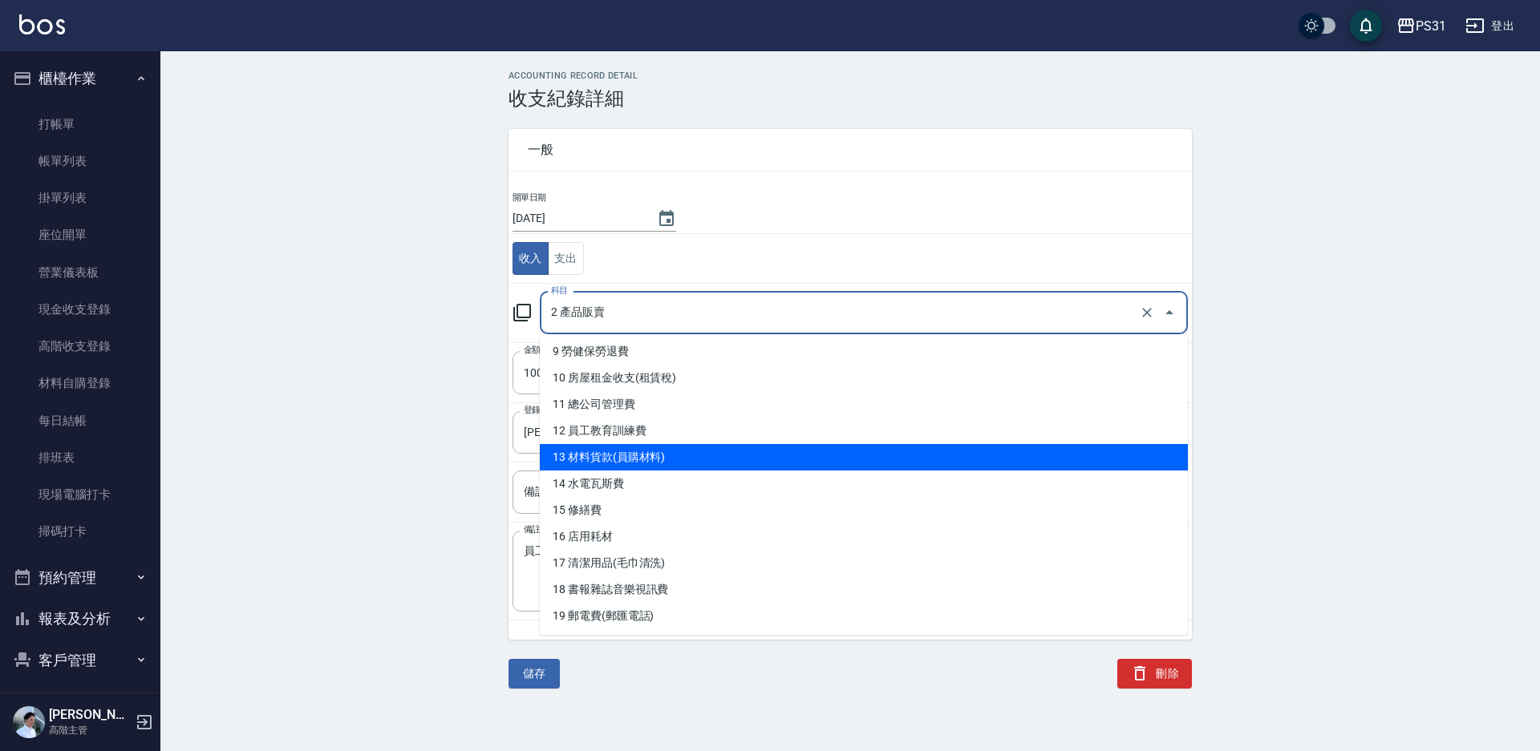
click at [710, 452] on li "13 材料貨款(員購材料)" at bounding box center [864, 457] width 648 height 26
type input "13 材料貨款(員購材料)"
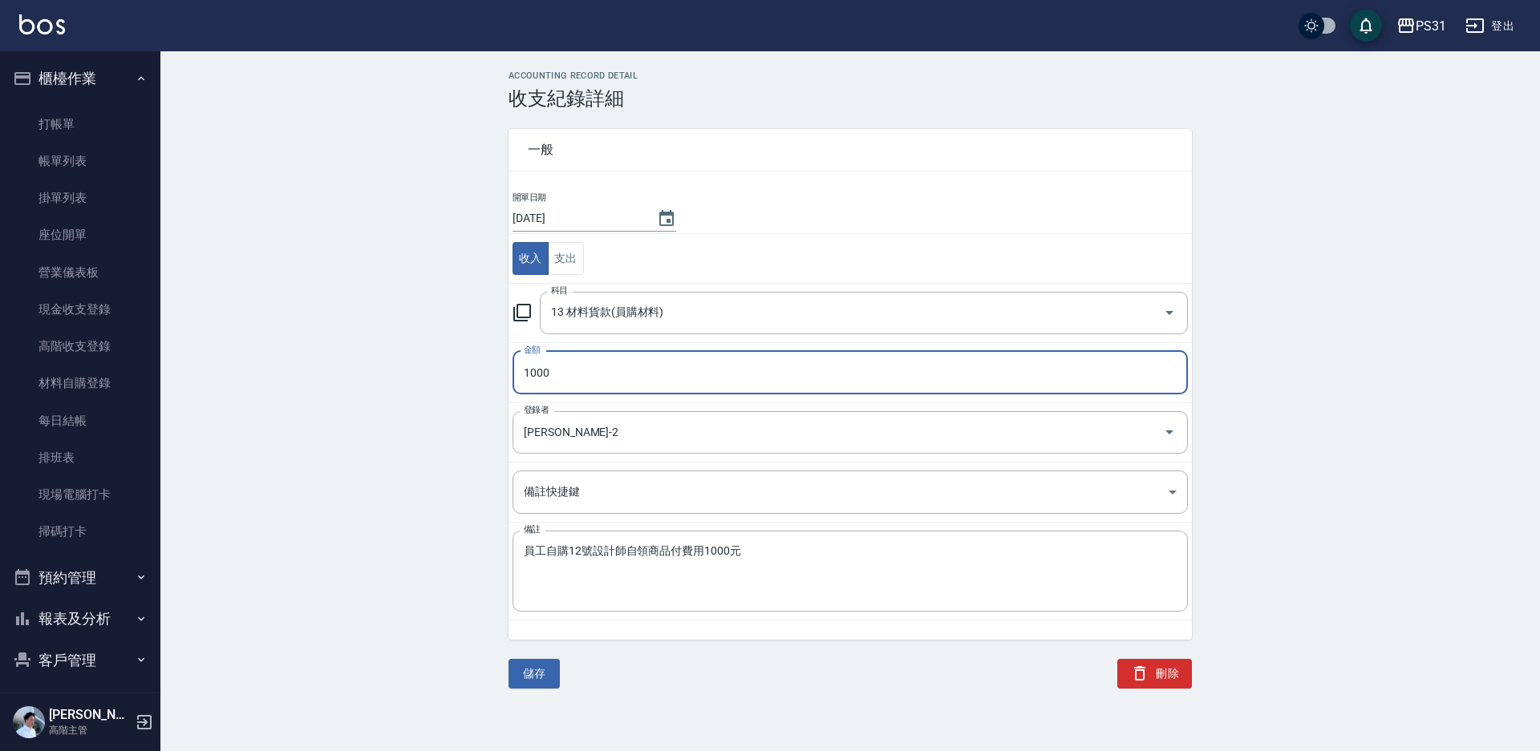
click at [1257, 465] on div "ACCOUNTING RECORD DETAIL 收支紀錄詳細 一般 開單日期 [DATE] 收入 支出 科目 13 材料貨款(員購材料) 科目 金額 100…" at bounding box center [849, 380] width 1379 height 618
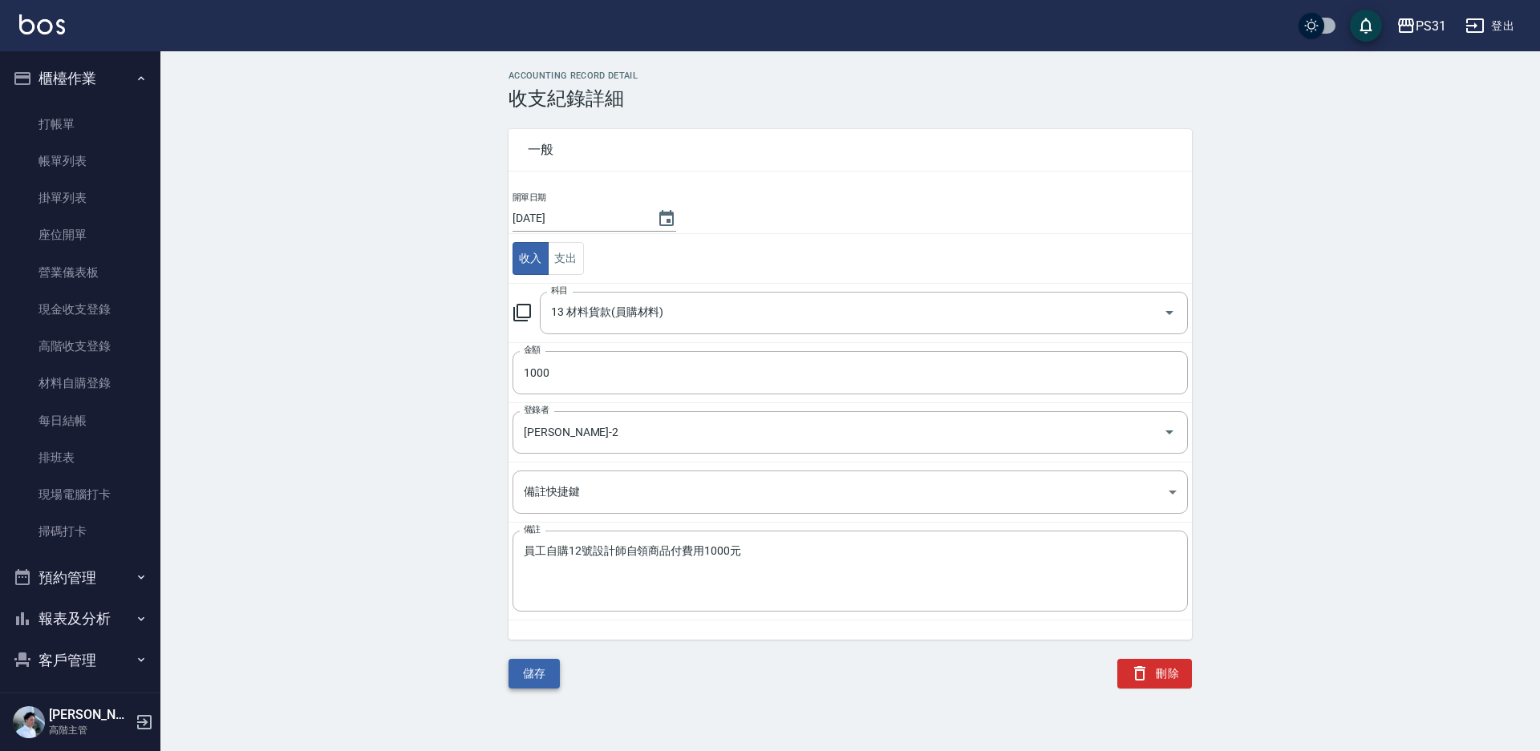
click at [532, 669] on button "儲存" at bounding box center [533, 674] width 51 height 30
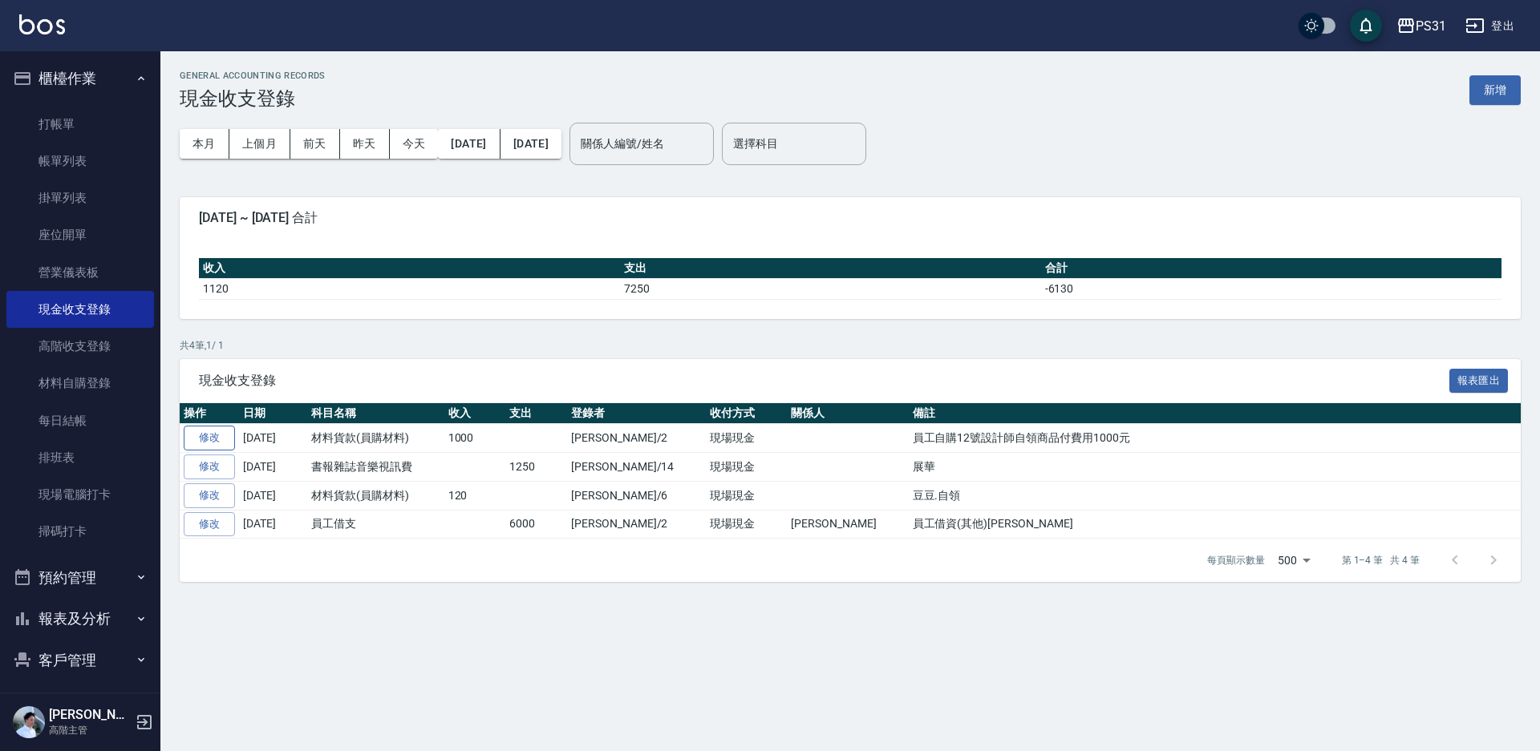
click at [212, 438] on link "修改" at bounding box center [209, 438] width 51 height 25
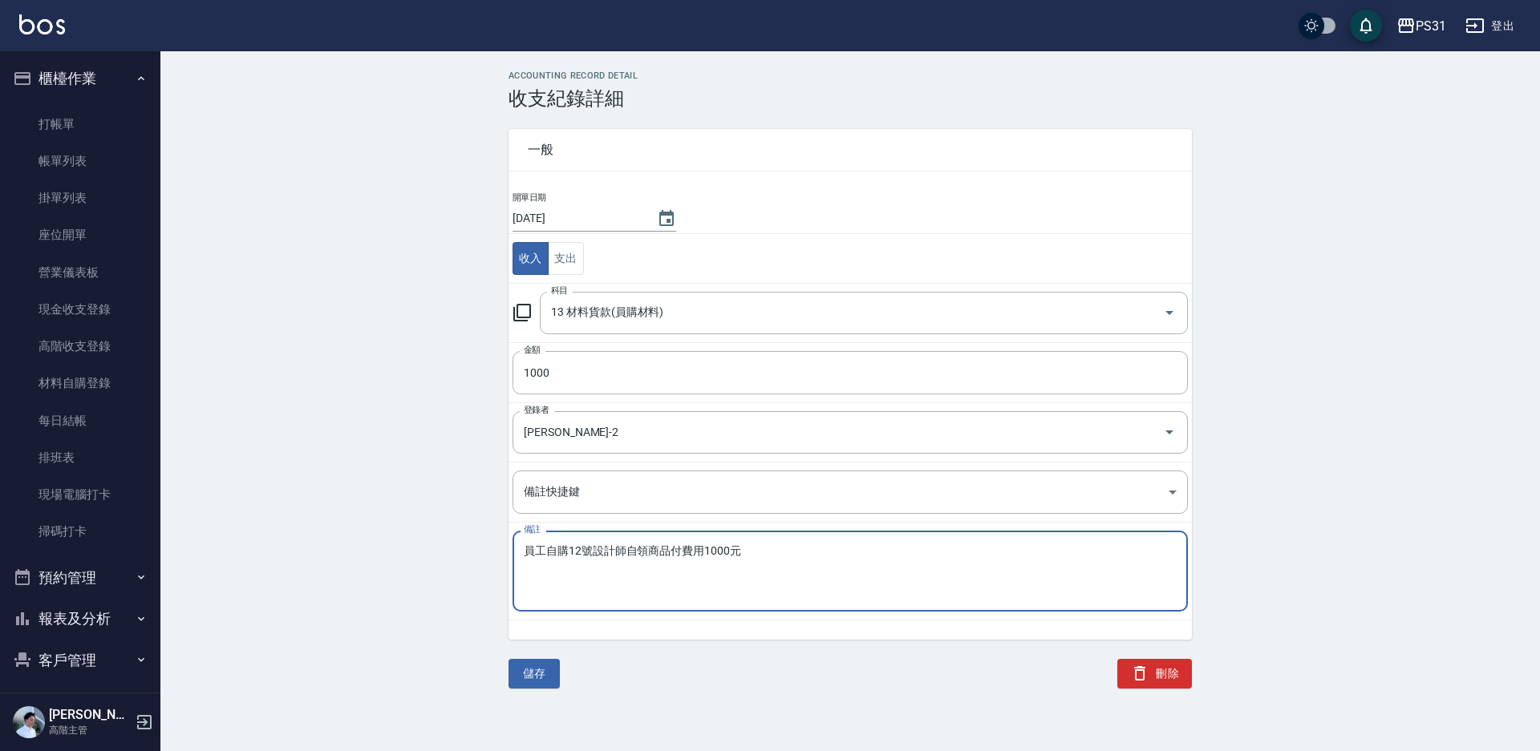
click at [567, 553] on textarea "員工自購12號設計師自領商品付費用1000元" at bounding box center [850, 571] width 653 height 55
click at [656, 551] on textarea "12號設計師自領商品付費用1000元" at bounding box center [850, 571] width 653 height 55
type textarea "12號設計師自購商品付費用1000元"
click at [548, 666] on button "儲存" at bounding box center [533, 674] width 51 height 30
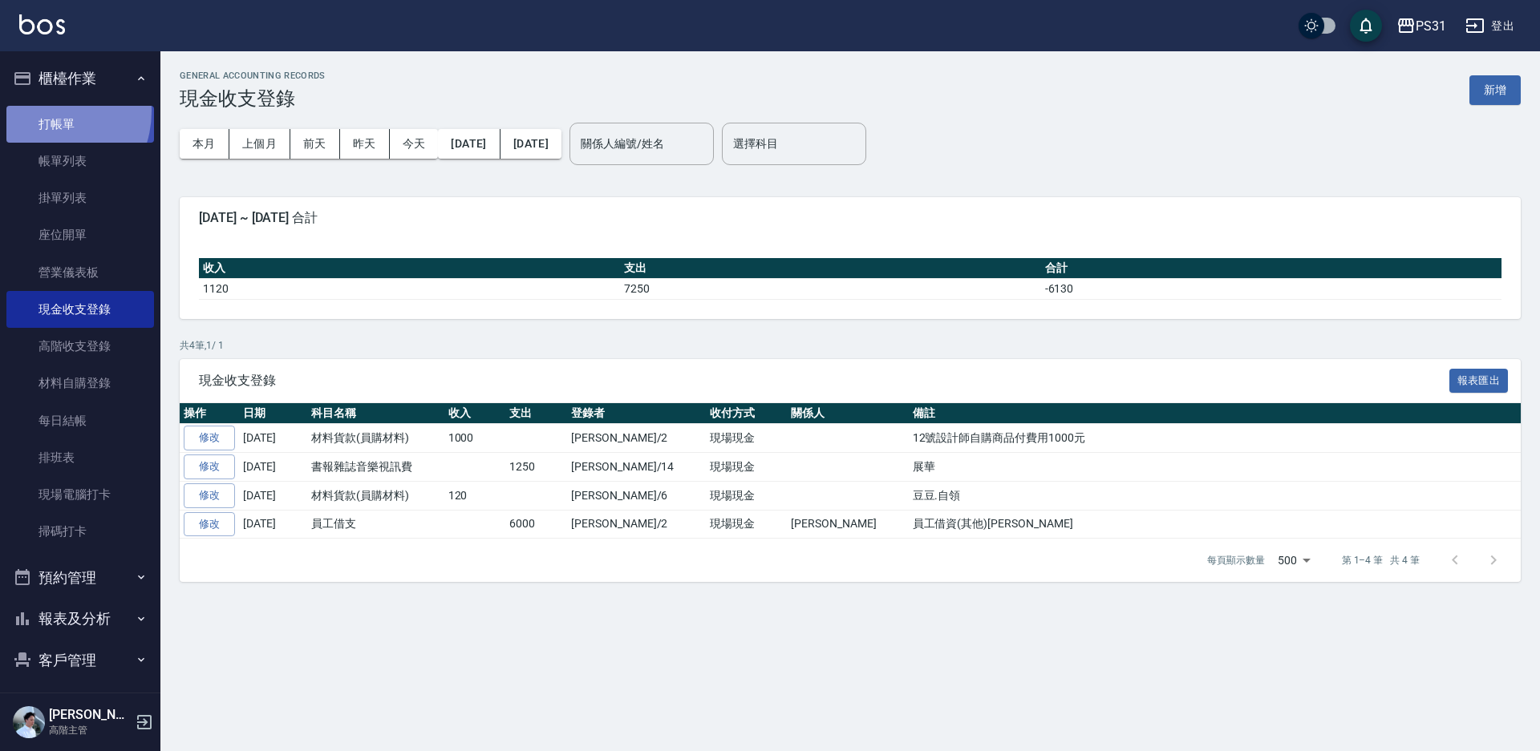
click at [44, 111] on link "打帳單" at bounding box center [80, 124] width 148 height 37
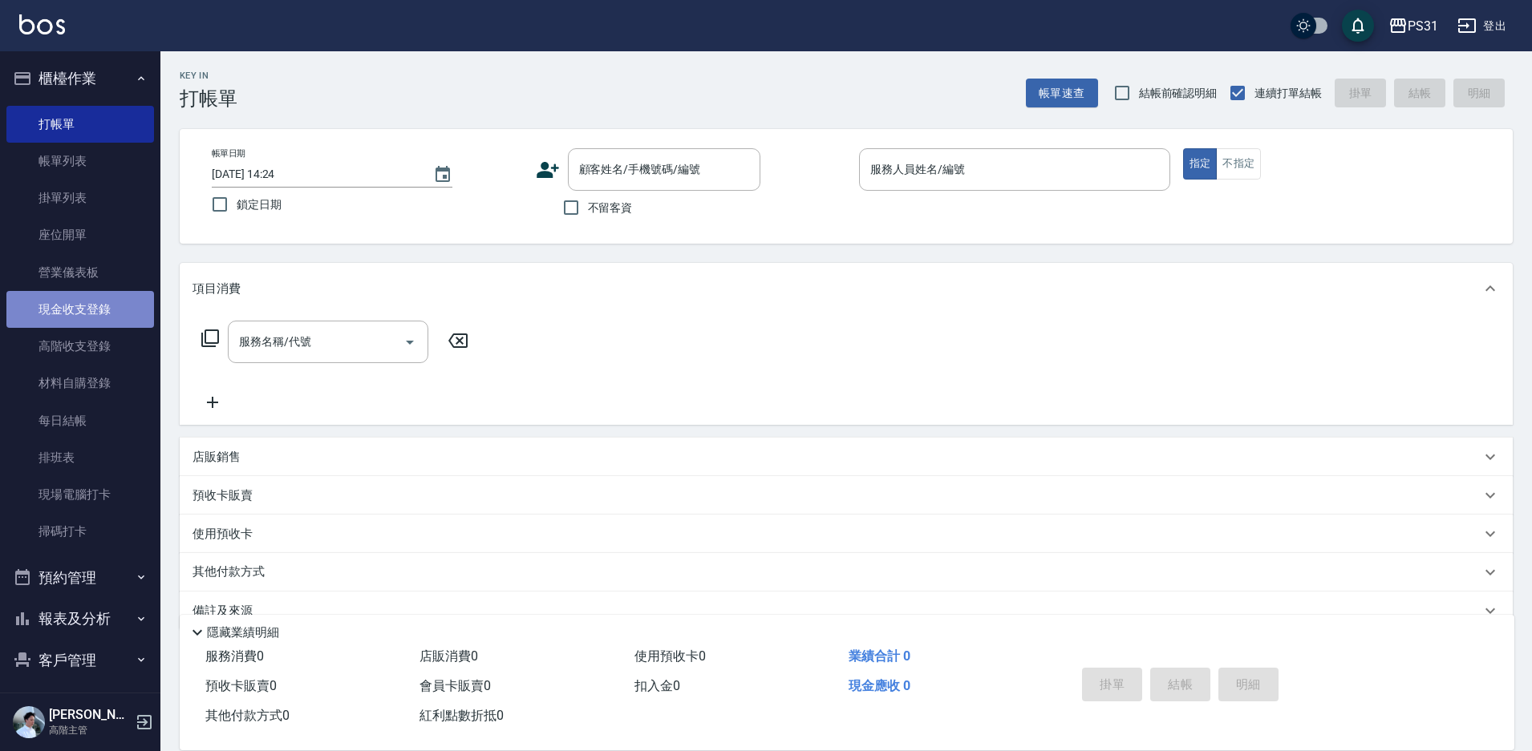
click at [86, 306] on link "現金收支登錄" at bounding box center [80, 309] width 148 height 37
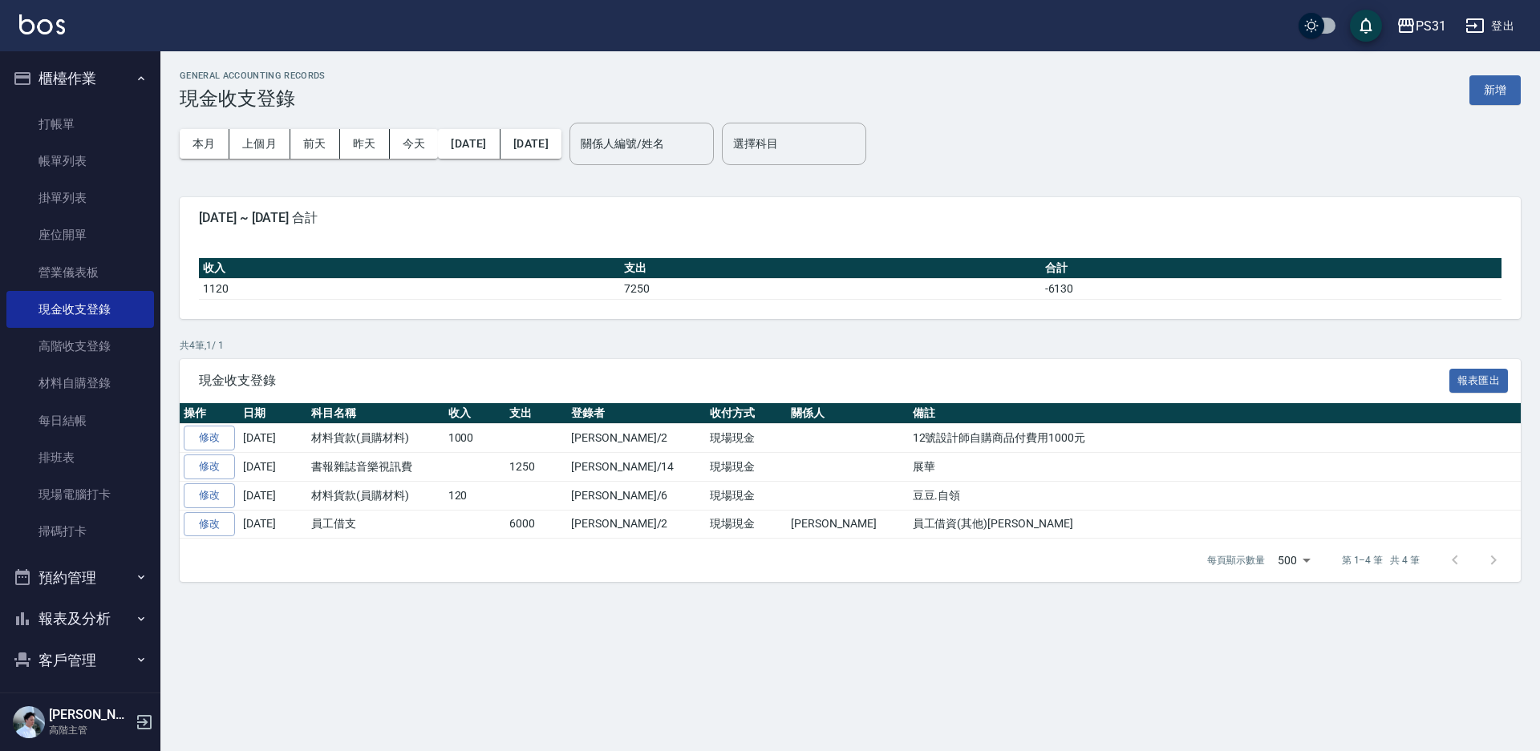
click at [192, 424] on td "修改" at bounding box center [209, 438] width 59 height 29
click at [196, 435] on link "修改" at bounding box center [209, 438] width 51 height 25
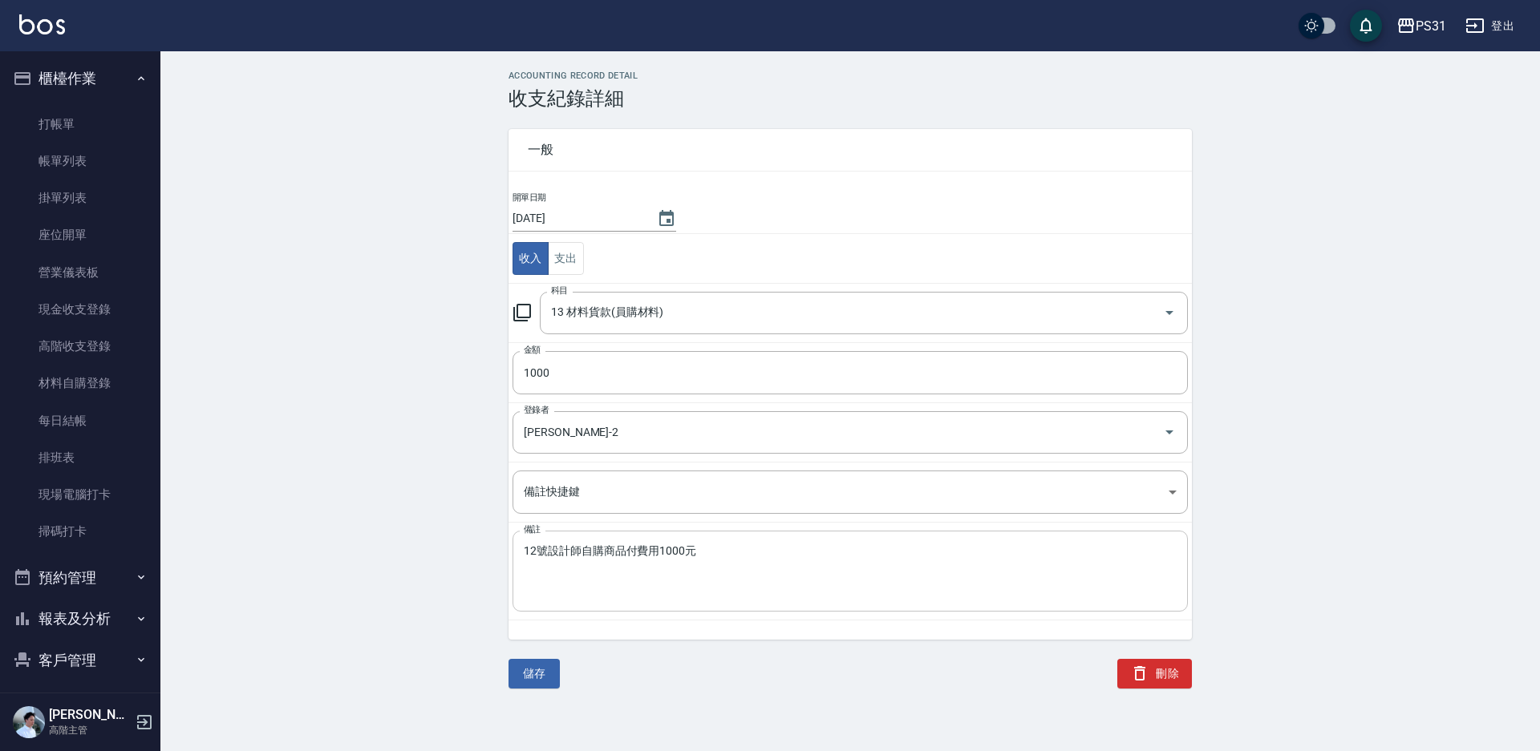
click at [637, 554] on textarea "12號設計師自購商品付費用1000元" at bounding box center [850, 571] width 653 height 55
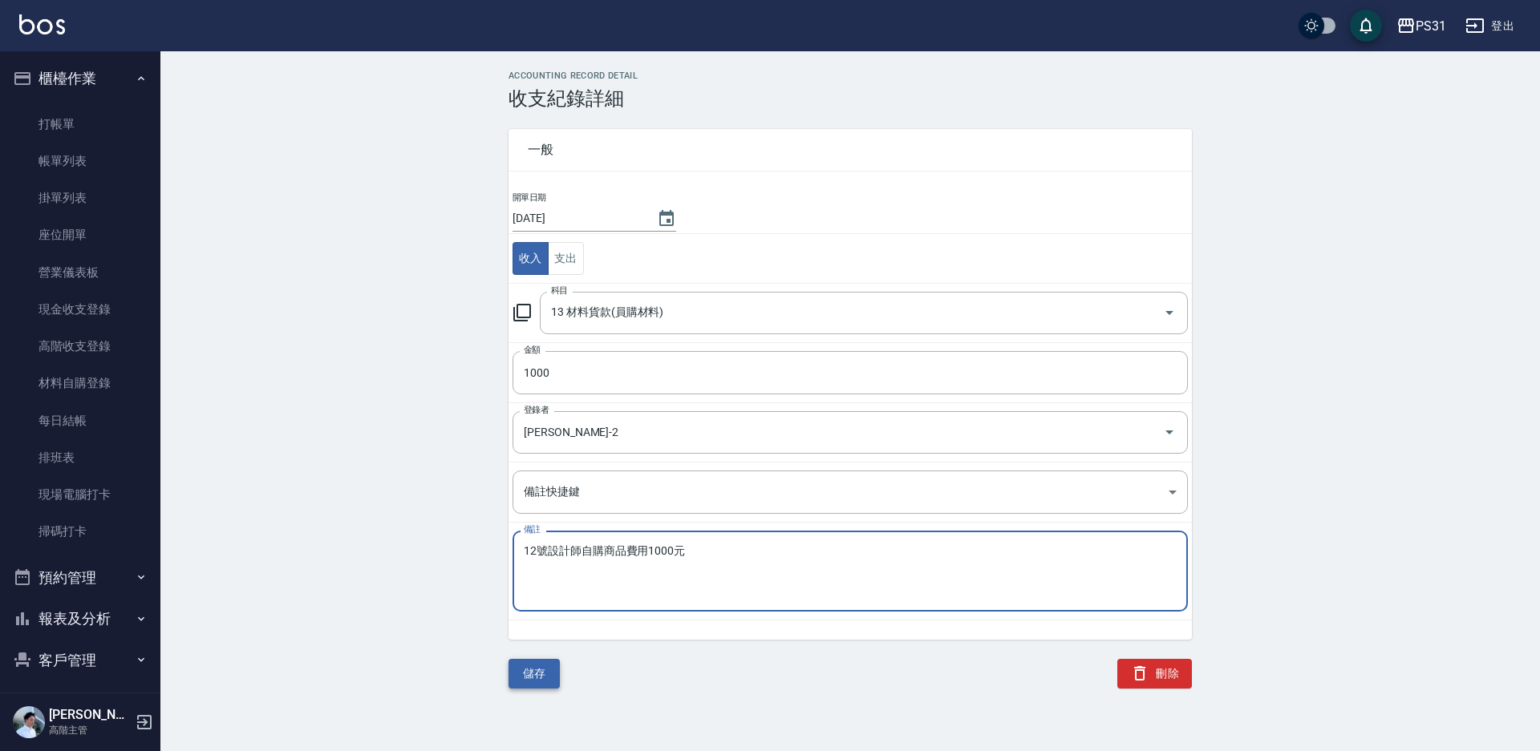
type textarea "12號設計師自購商品費用1000元"
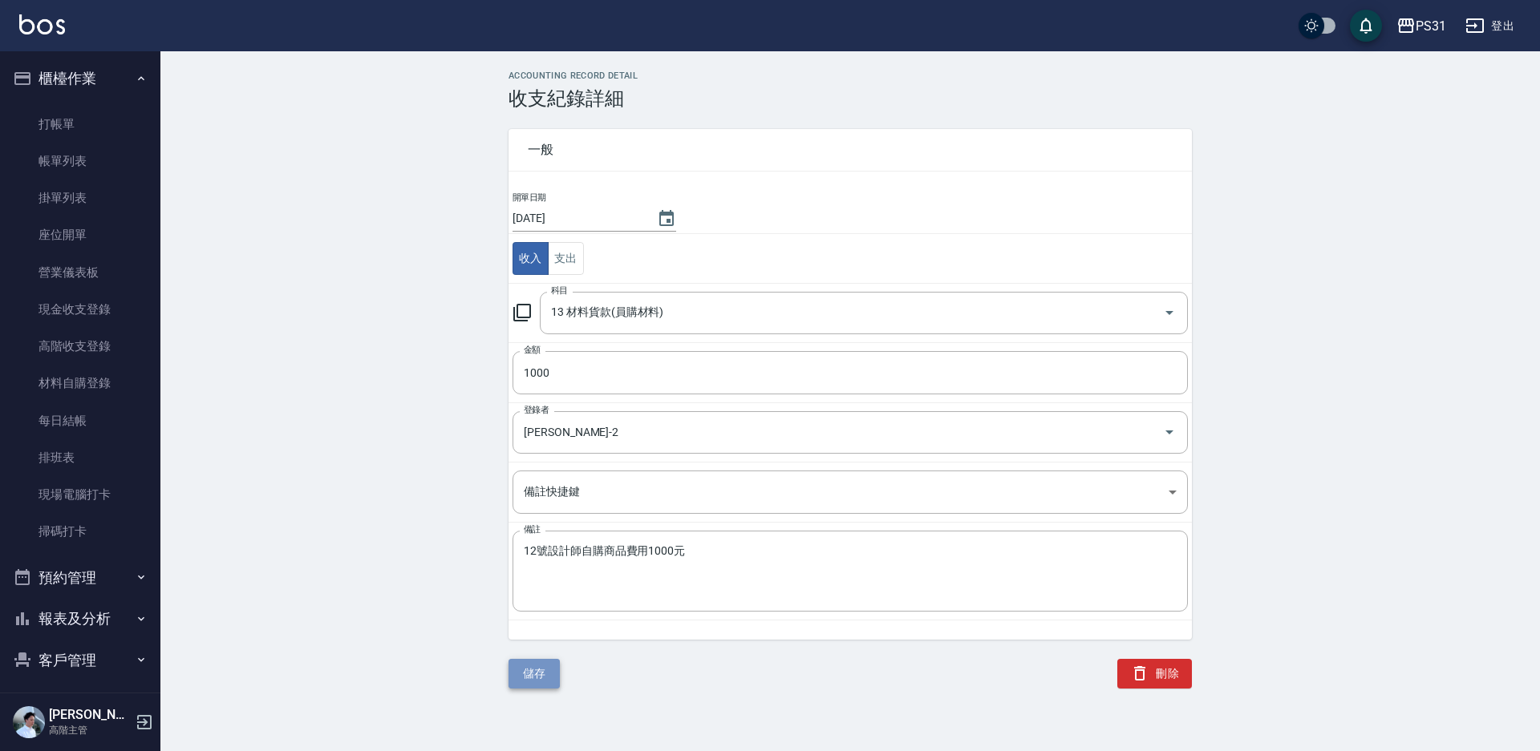
click at [544, 671] on button "儲存" at bounding box center [533, 674] width 51 height 30
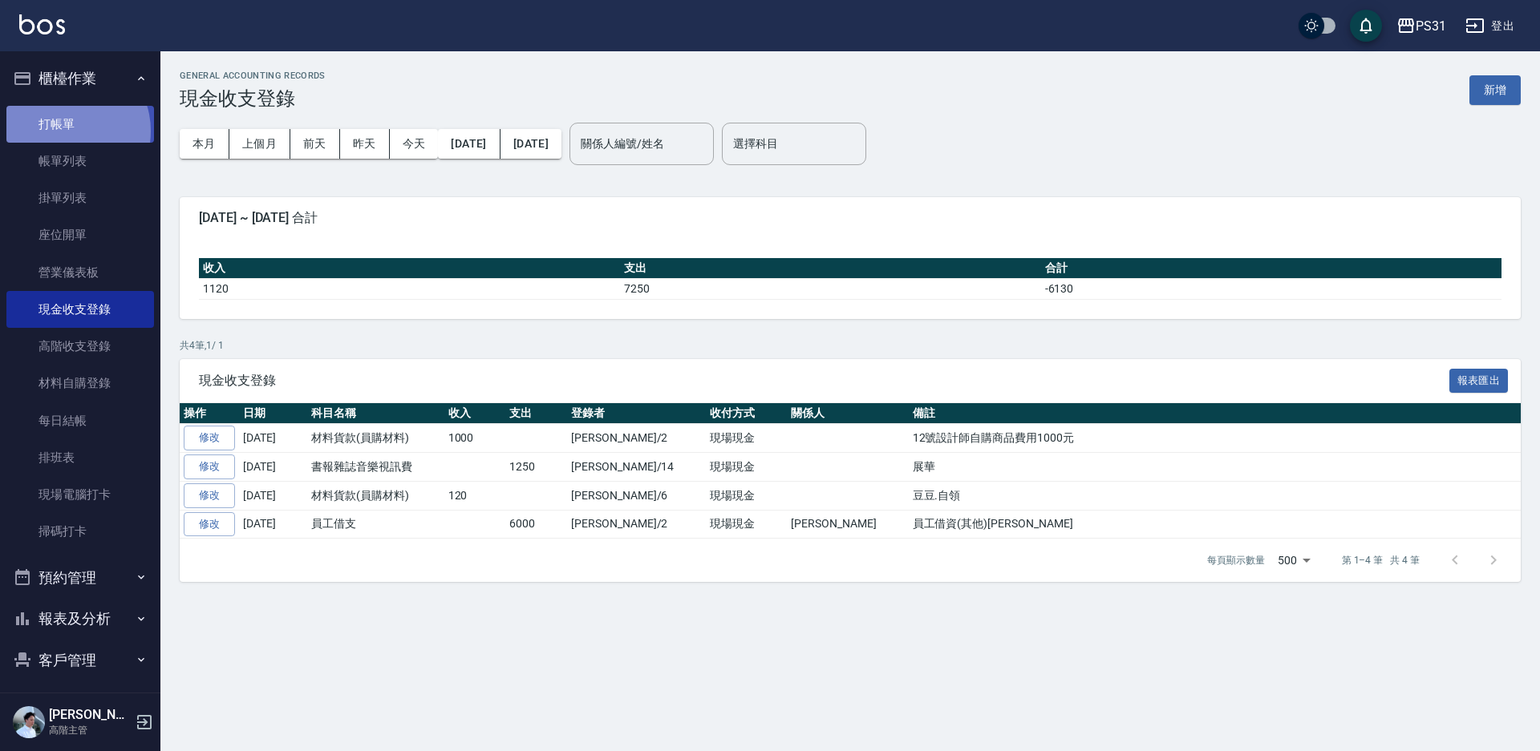
click at [66, 131] on link "打帳單" at bounding box center [80, 124] width 148 height 37
